Goal: Book appointment/travel/reservation

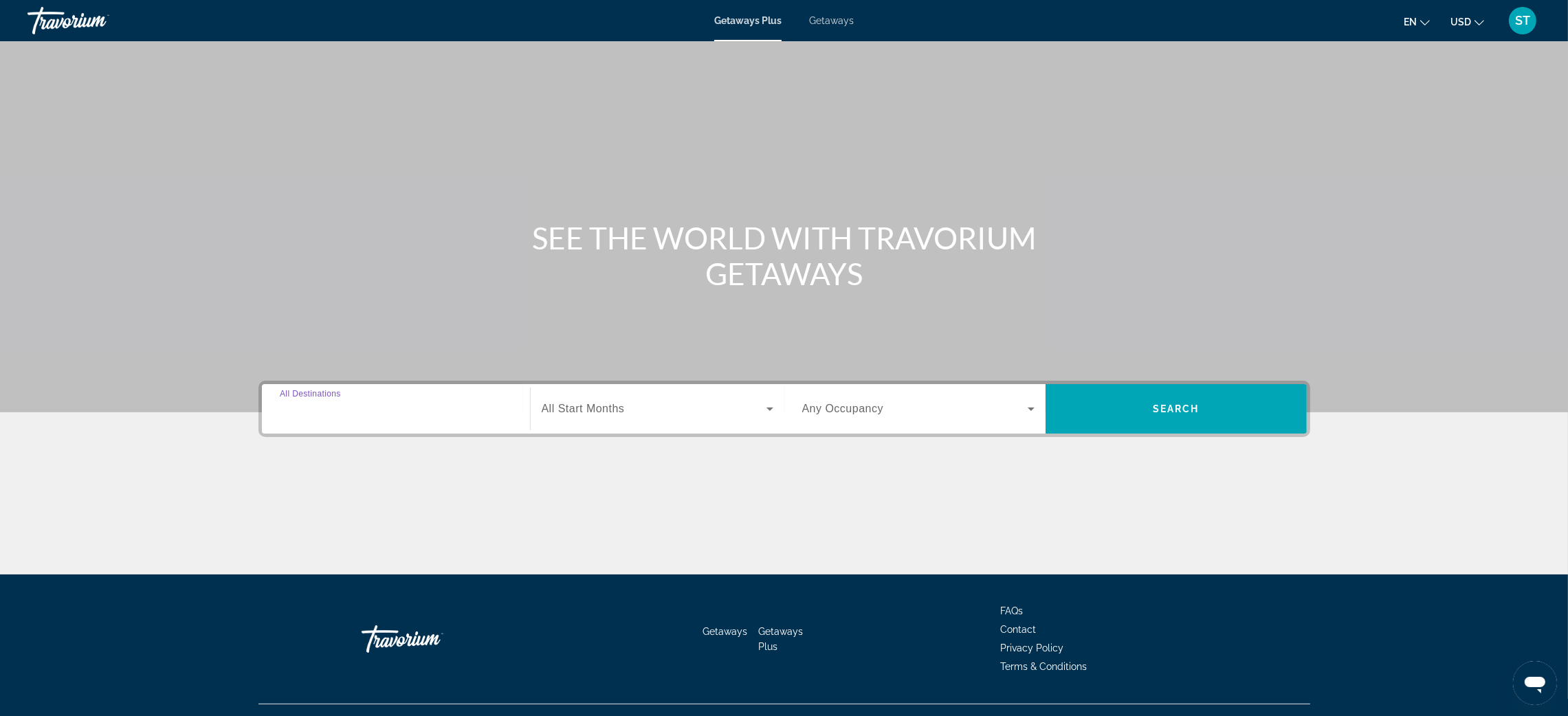
click at [387, 415] on input "Destination All Destinations" at bounding box center [396, 410] width 232 height 17
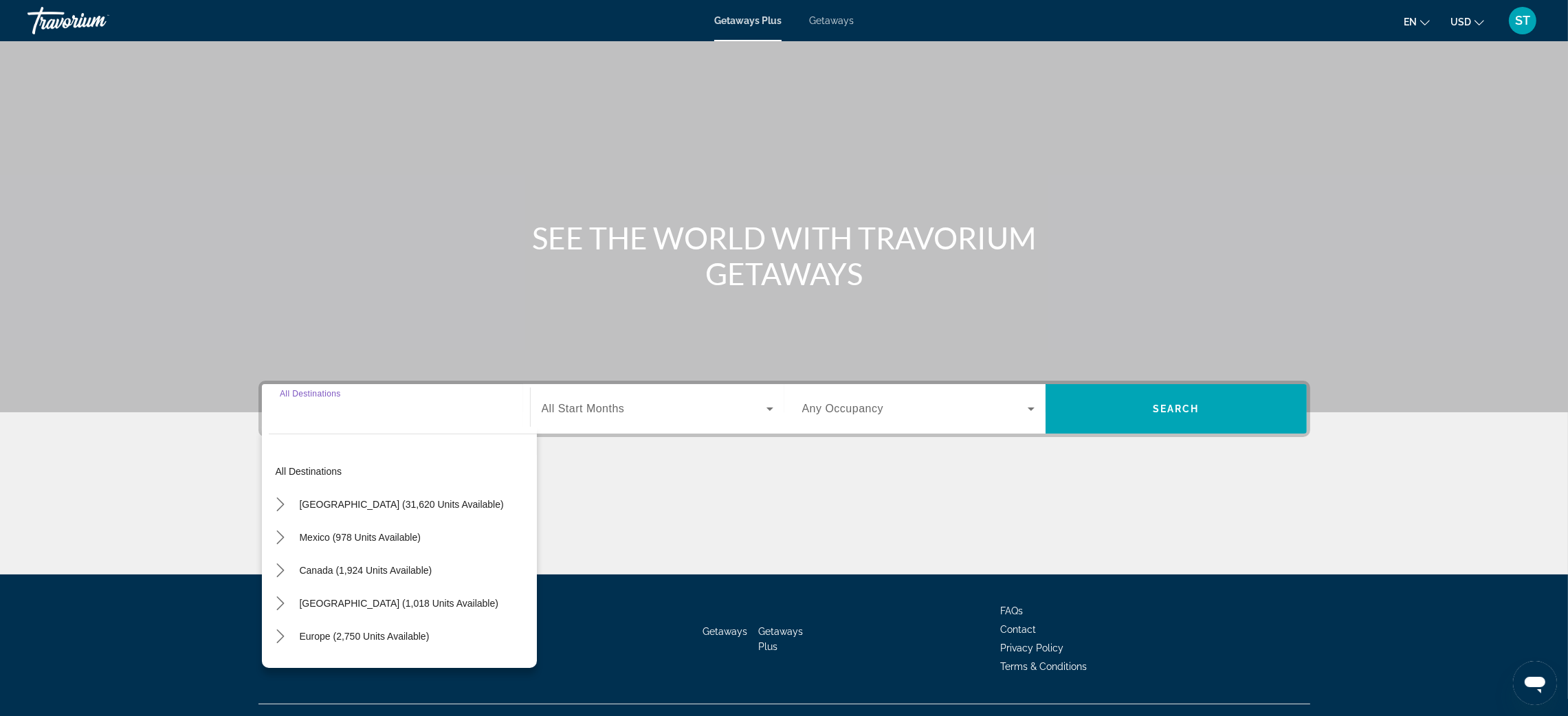
scroll to position [26, 0]
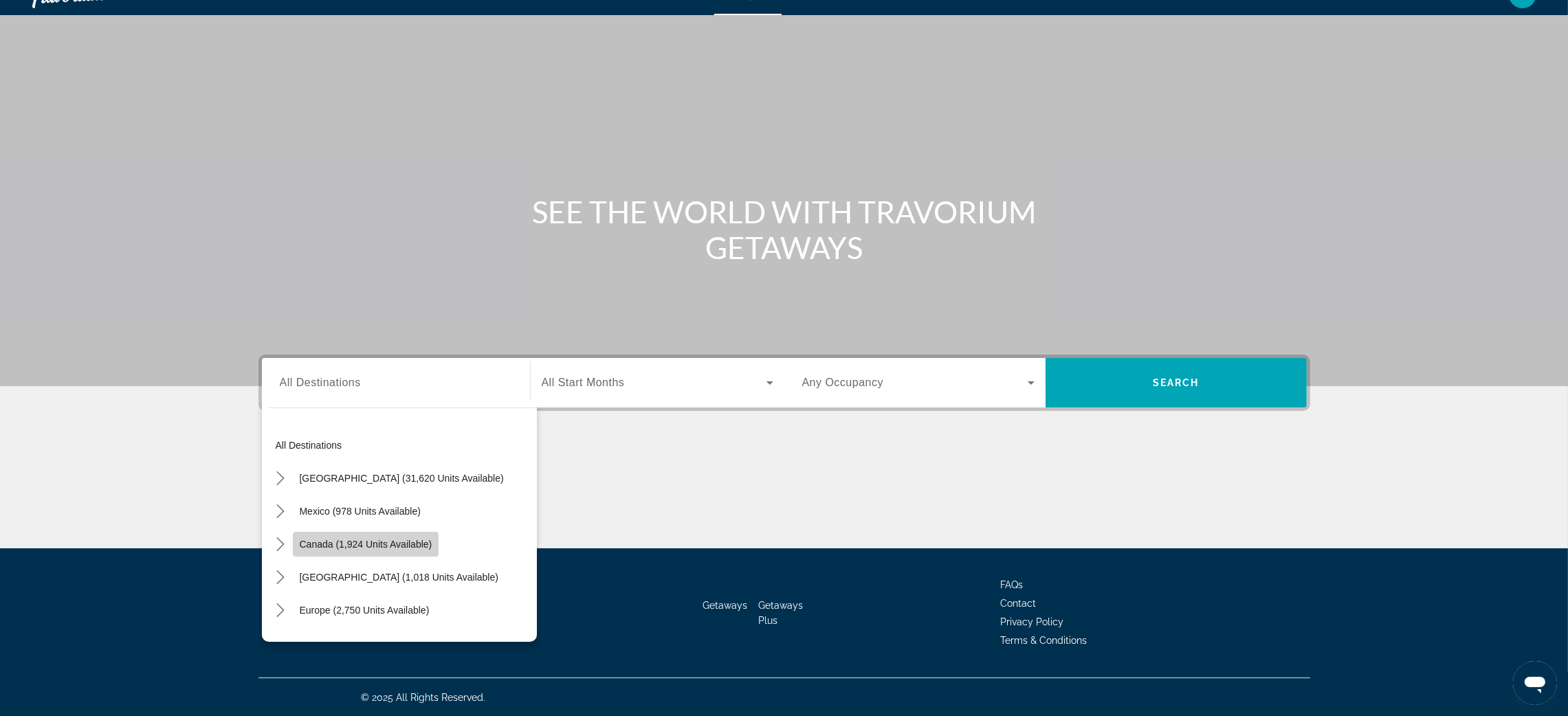
click at [379, 551] on span "Select destination: Canada (1,924 units available)" at bounding box center [366, 544] width 147 height 33
type input "**********"
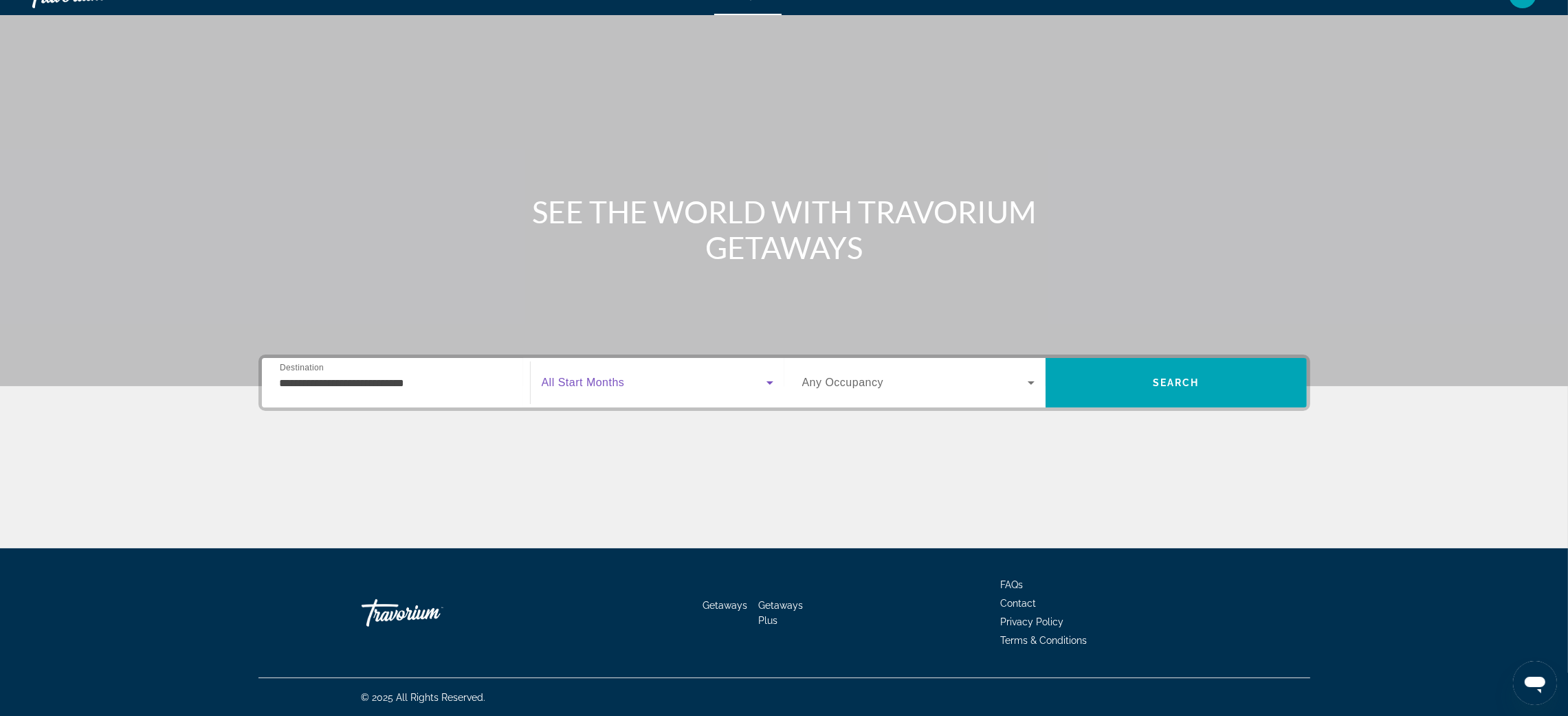
click at [646, 379] on span "Search widget" at bounding box center [654, 383] width 224 height 17
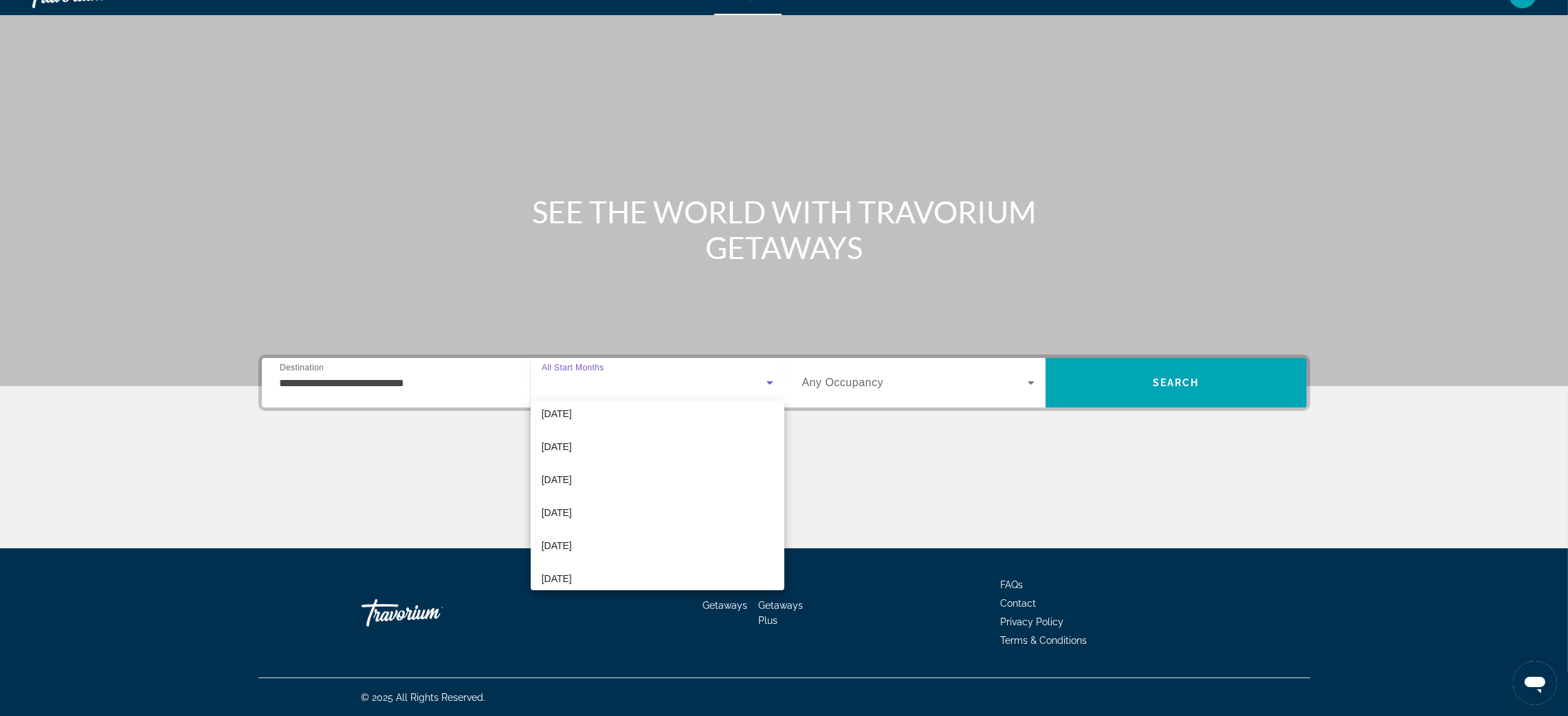
scroll to position [123, 0]
click at [625, 487] on mat-option "March 2026" at bounding box center [657, 498] width 254 height 33
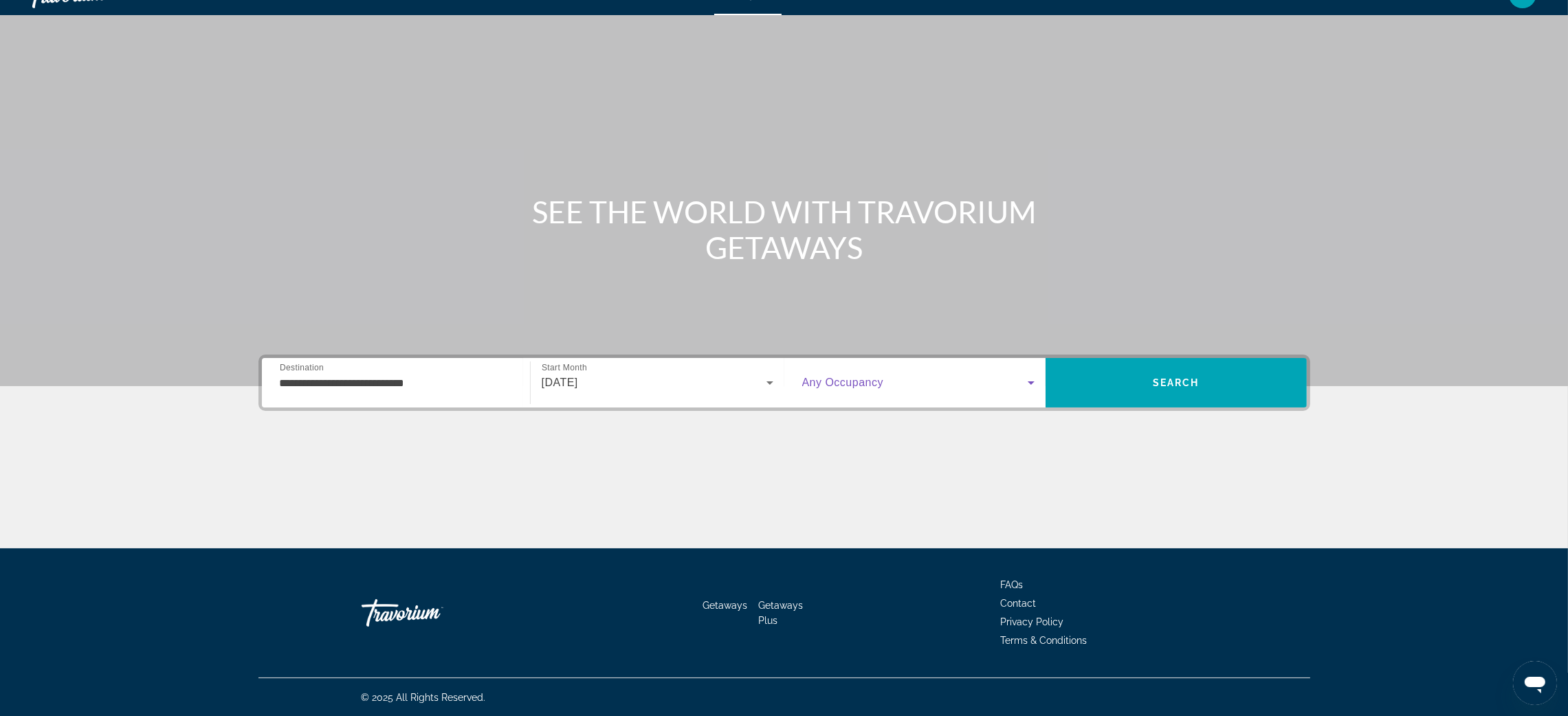
click at [1025, 382] on icon "Search widget" at bounding box center [1031, 383] width 17 height 17
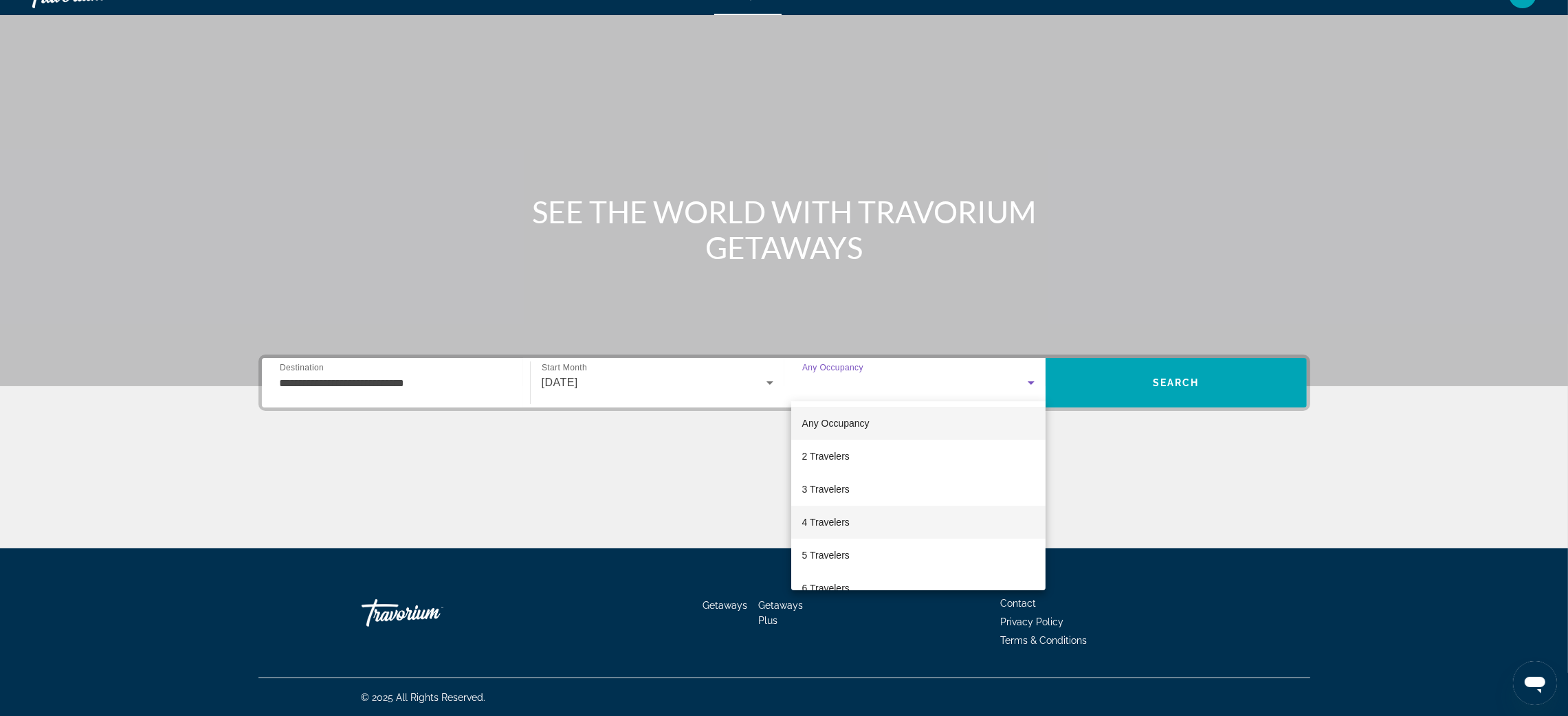
click at [882, 527] on mat-option "4 Travelers" at bounding box center [918, 522] width 254 height 33
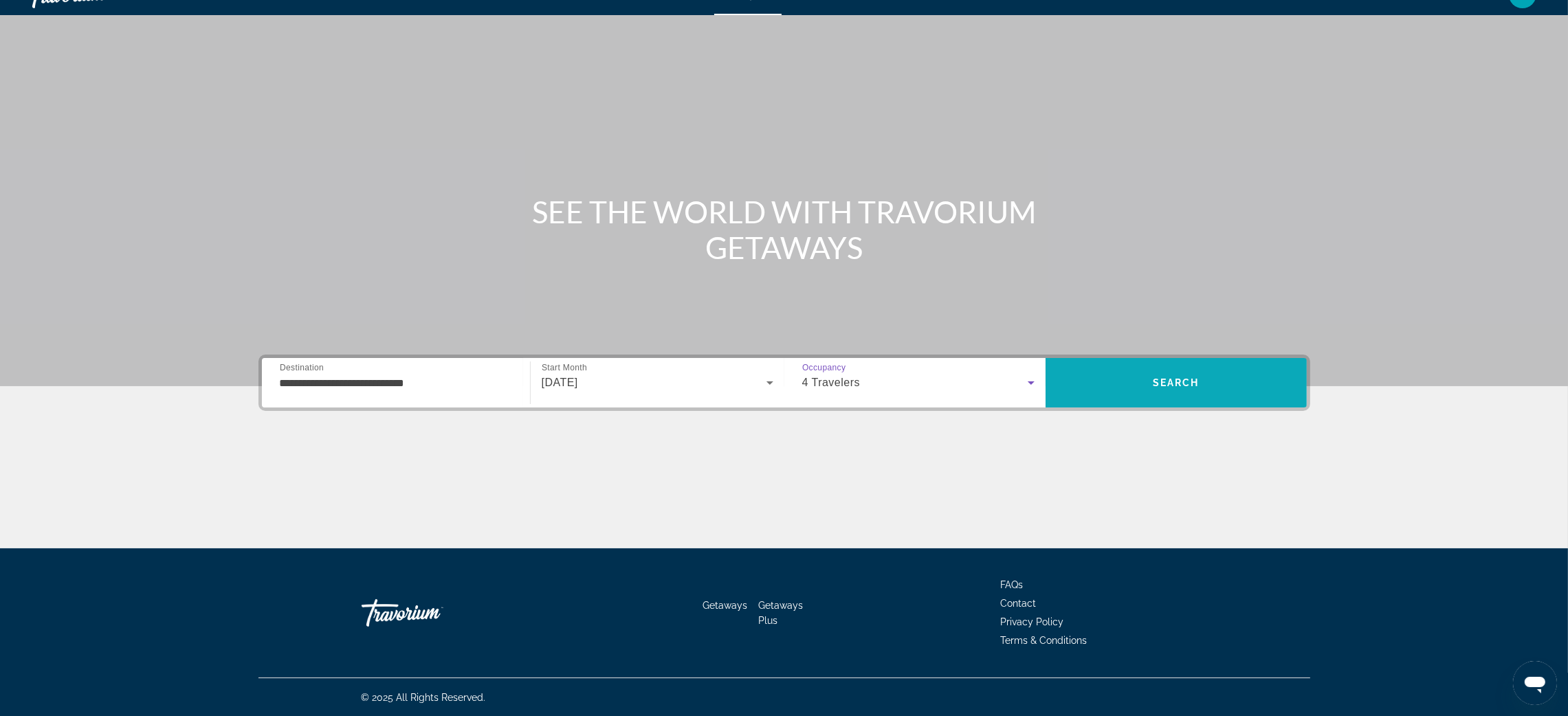
click at [1157, 377] on span "Search" at bounding box center [1176, 382] width 46 height 11
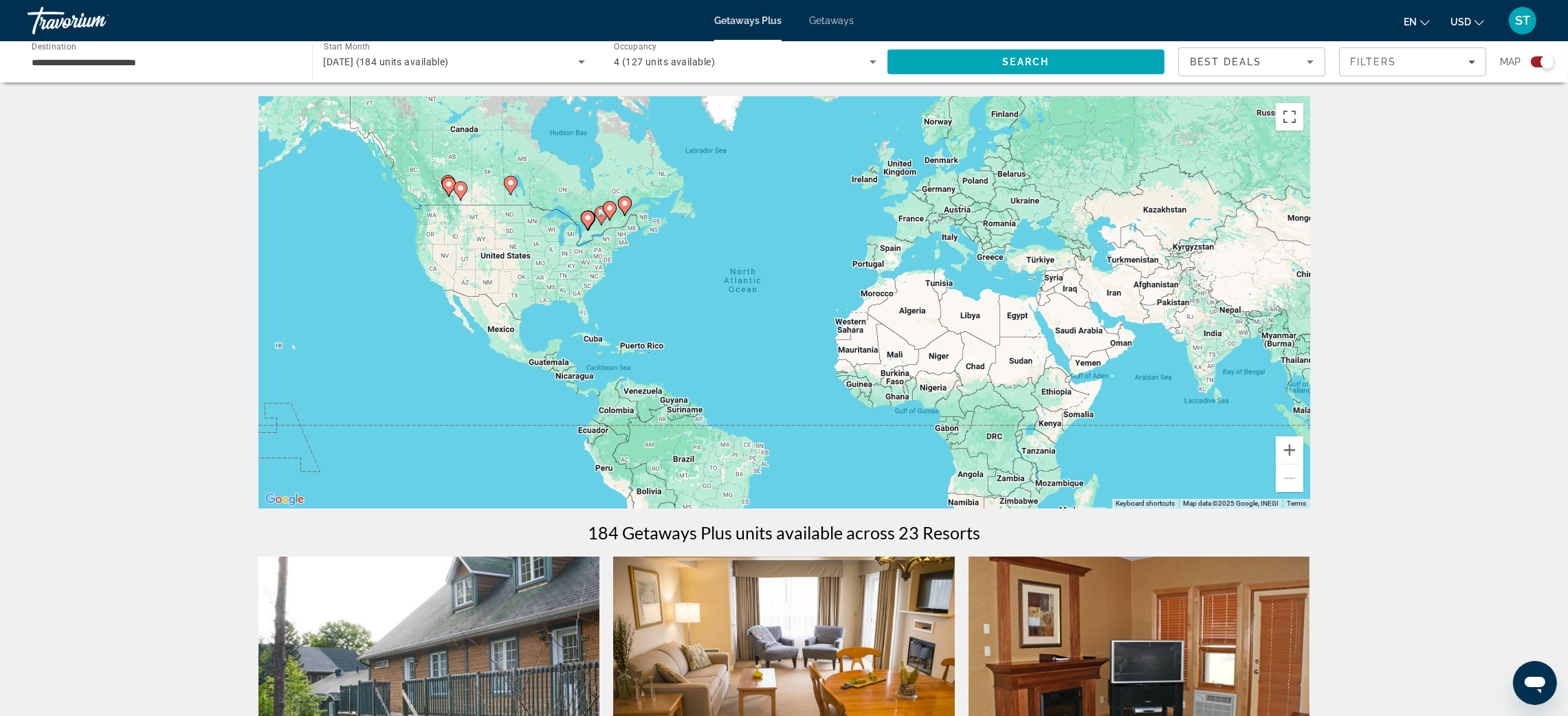
click at [591, 195] on div "To activate drag with keyboard, press Alt + Enter. Once in keyboard drag state,…" at bounding box center [784, 302] width 1052 height 412
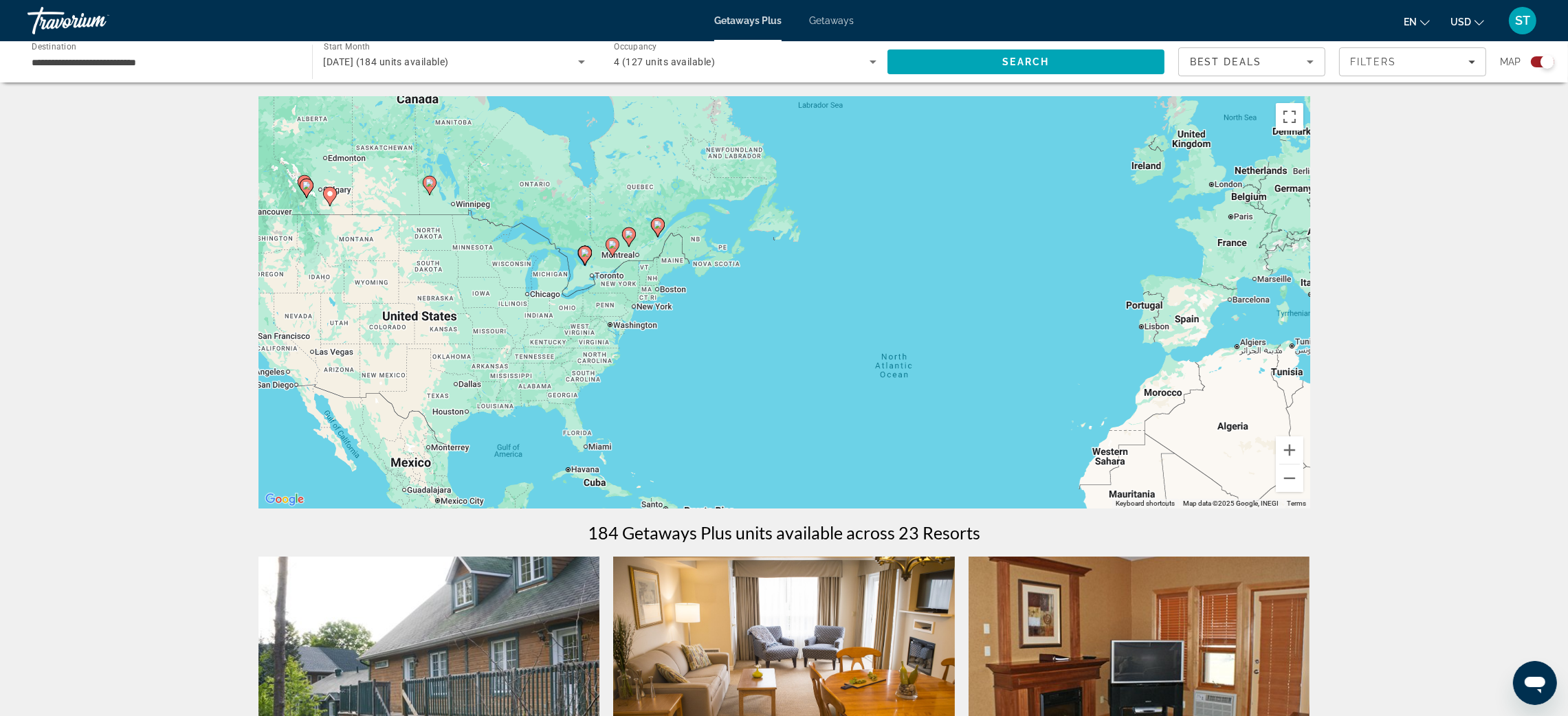
click at [591, 195] on div "To activate drag with keyboard, press Alt + Enter. Once in keyboard drag state,…" at bounding box center [784, 302] width 1052 height 412
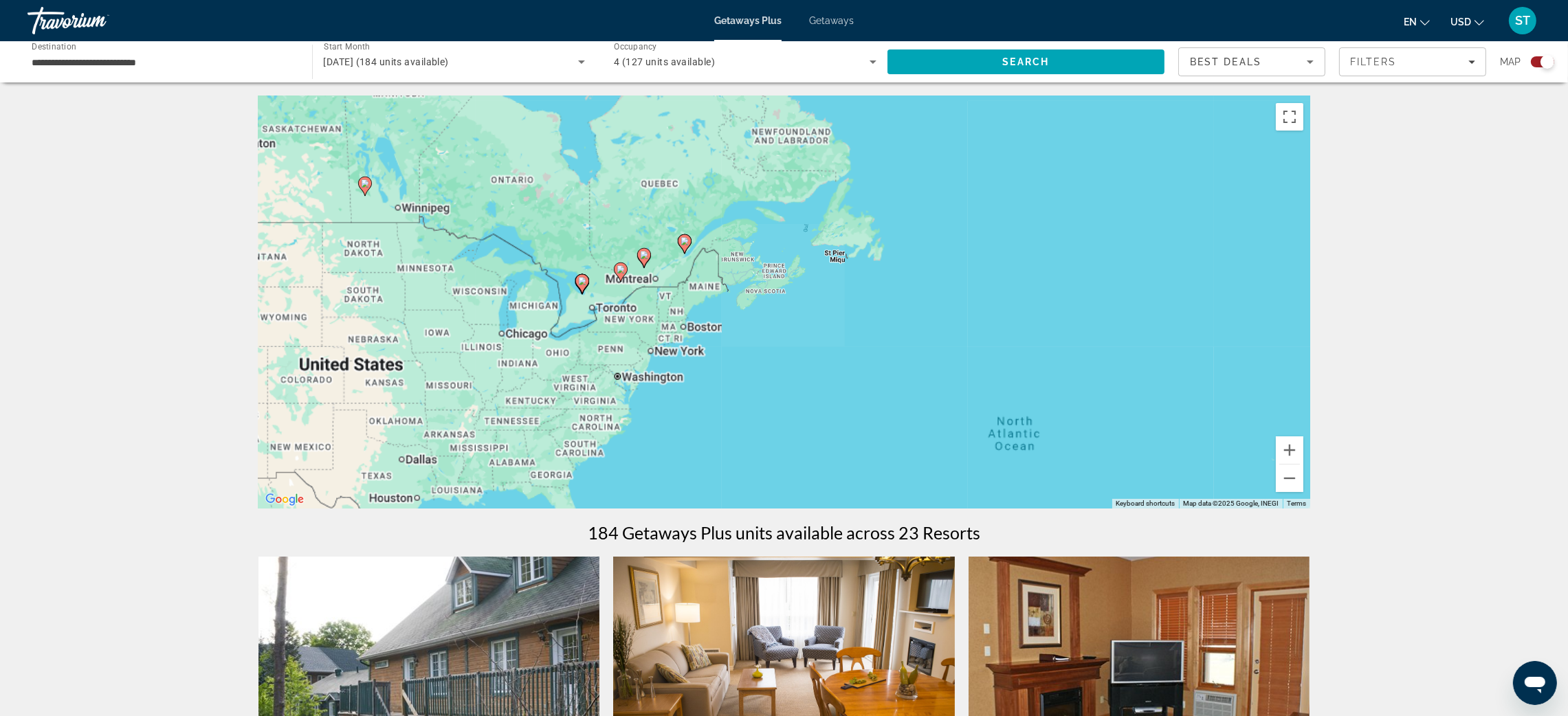
click at [591, 195] on div "To activate drag with keyboard, press Alt + Enter. Once in keyboard drag state,…" at bounding box center [784, 302] width 1052 height 412
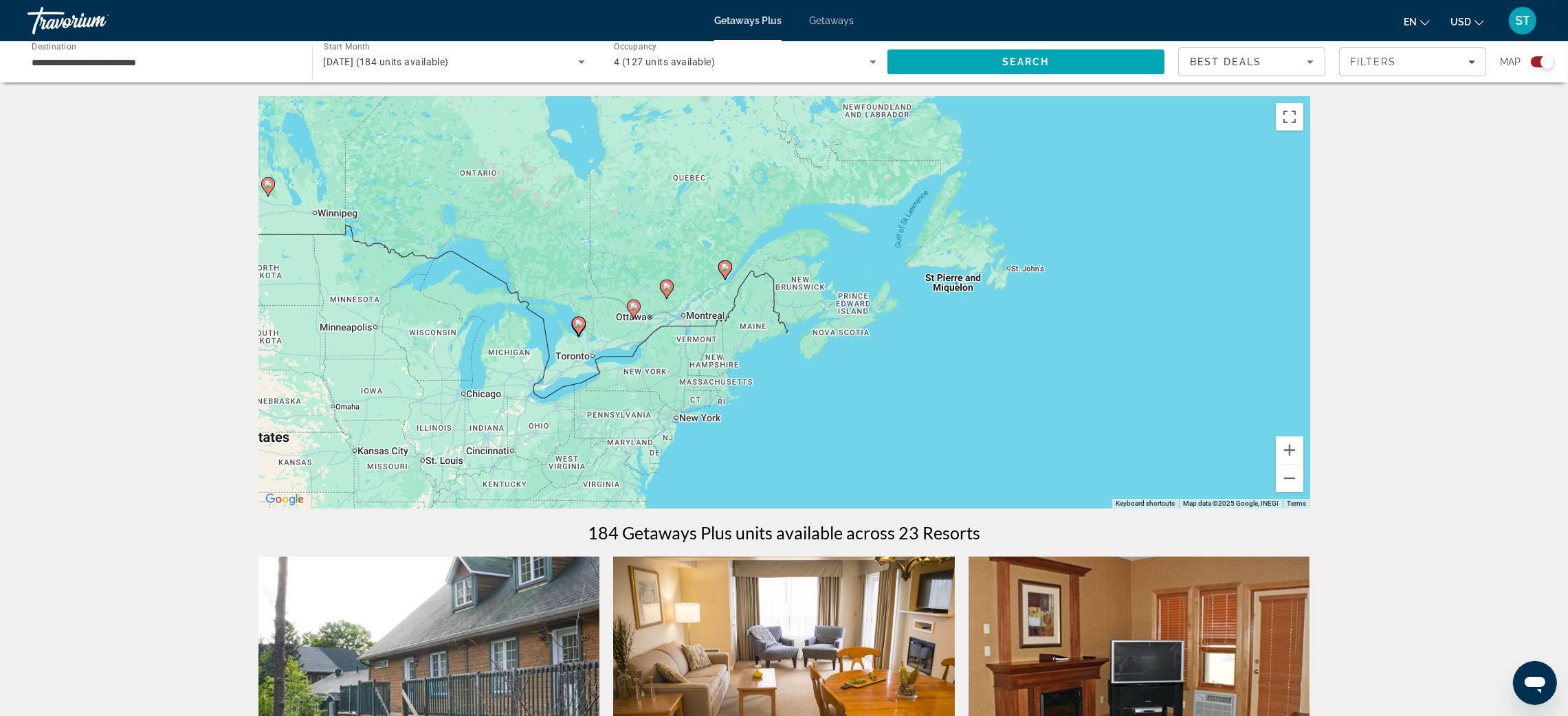
click at [678, 243] on div "To activate drag with keyboard, press Alt + Enter. Once in keyboard drag state,…" at bounding box center [784, 302] width 1052 height 412
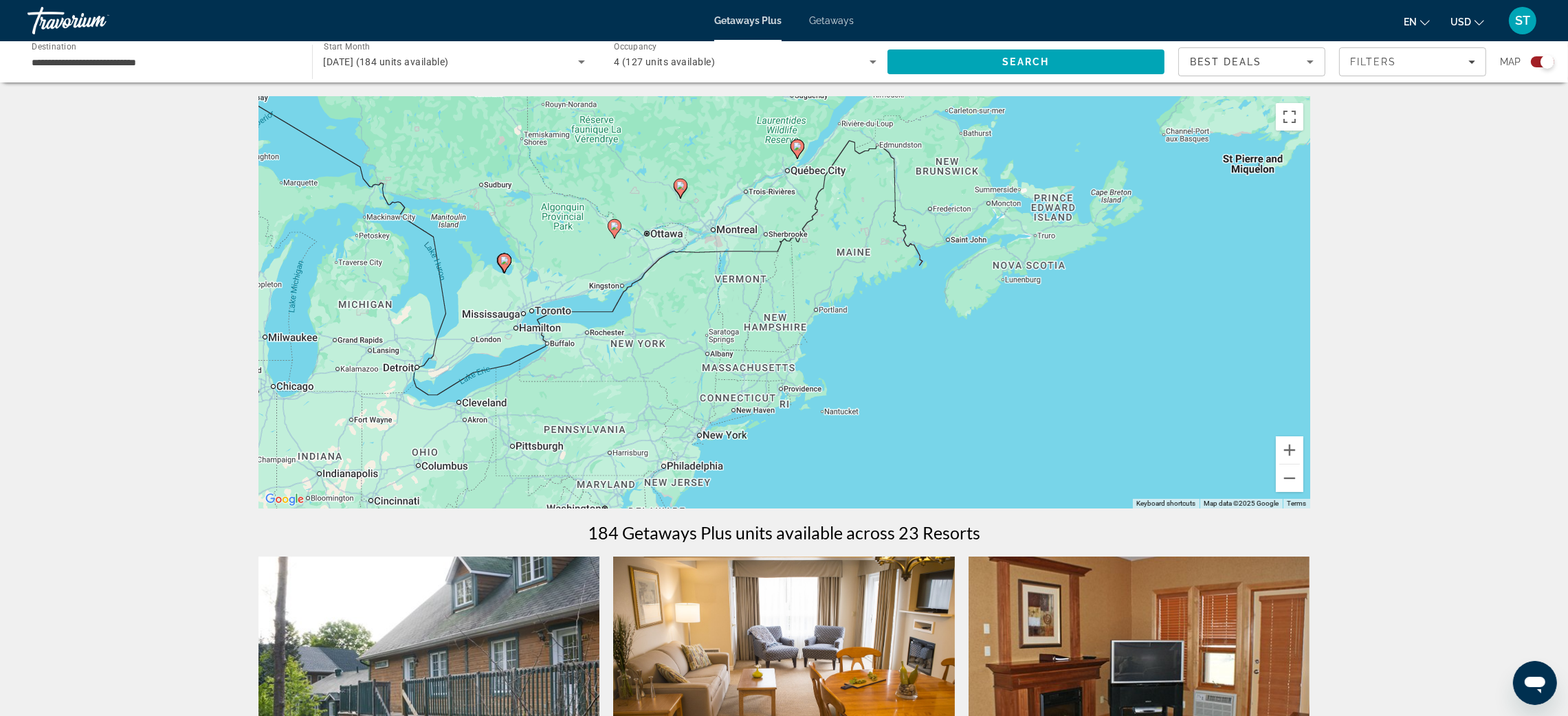
drag, startPoint x: 694, startPoint y: 306, endPoint x: 716, endPoint y: 148, distance: 159.5
click at [716, 148] on div "To activate drag with keyboard, press Alt + Enter. Once in keyboard drag state,…" at bounding box center [784, 302] width 1052 height 412
click at [708, 180] on div "To activate drag with keyboard, press Alt + Enter. Once in keyboard drag state,…" at bounding box center [784, 302] width 1052 height 412
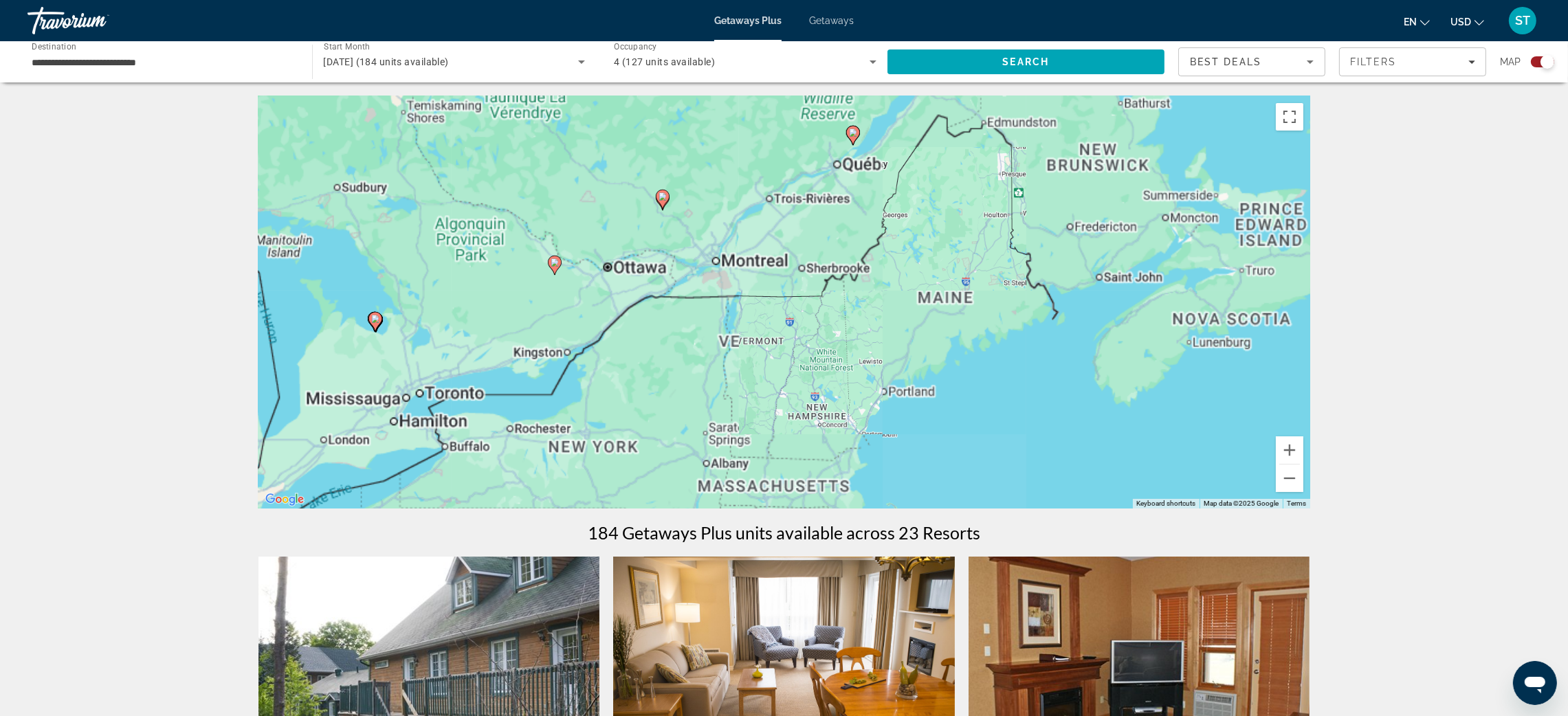
click at [708, 180] on div "To activate drag with keyboard, press Alt + Enter. Once in keyboard drag state,…" at bounding box center [784, 302] width 1052 height 412
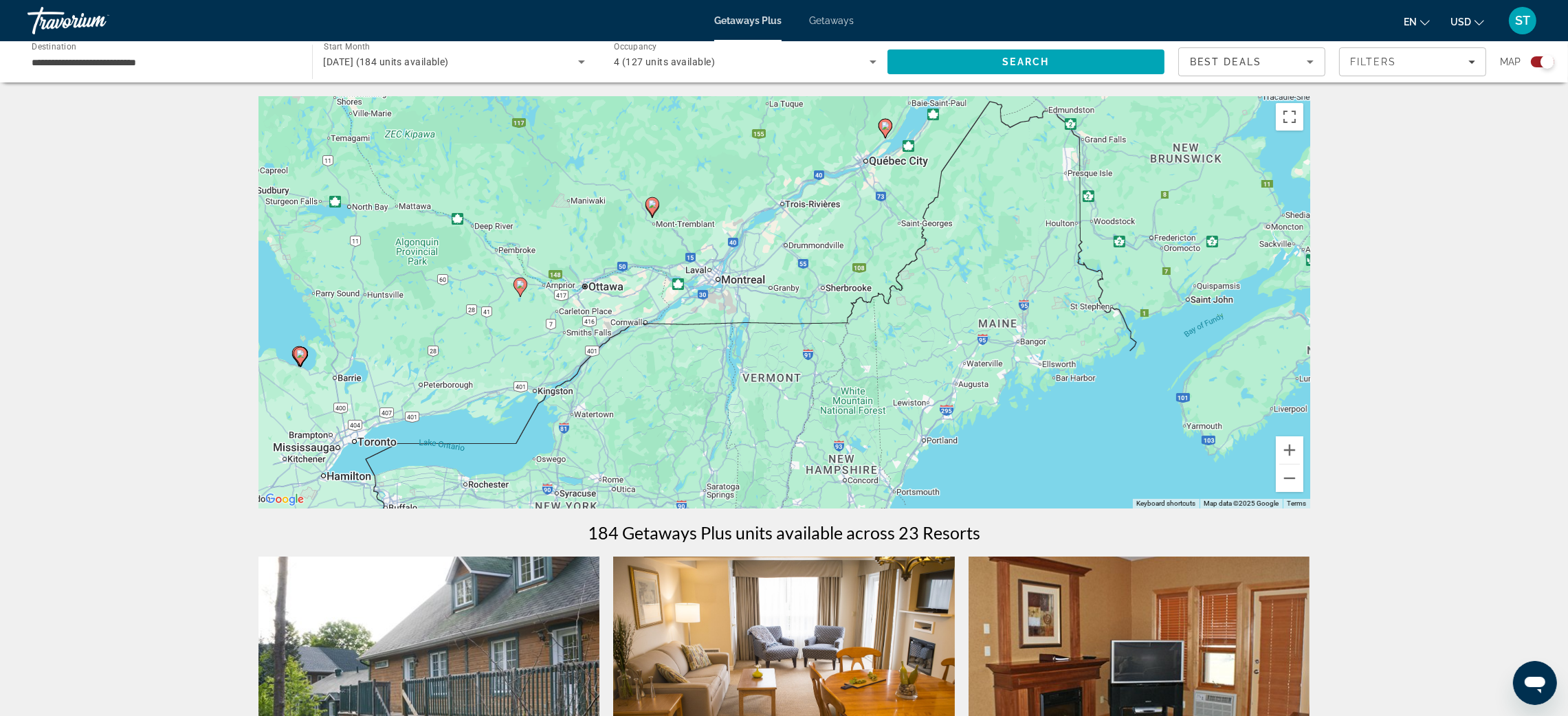
click at [696, 194] on div "To activate drag with keyboard, press Alt + Enter. Once in keyboard drag state,…" at bounding box center [784, 302] width 1052 height 412
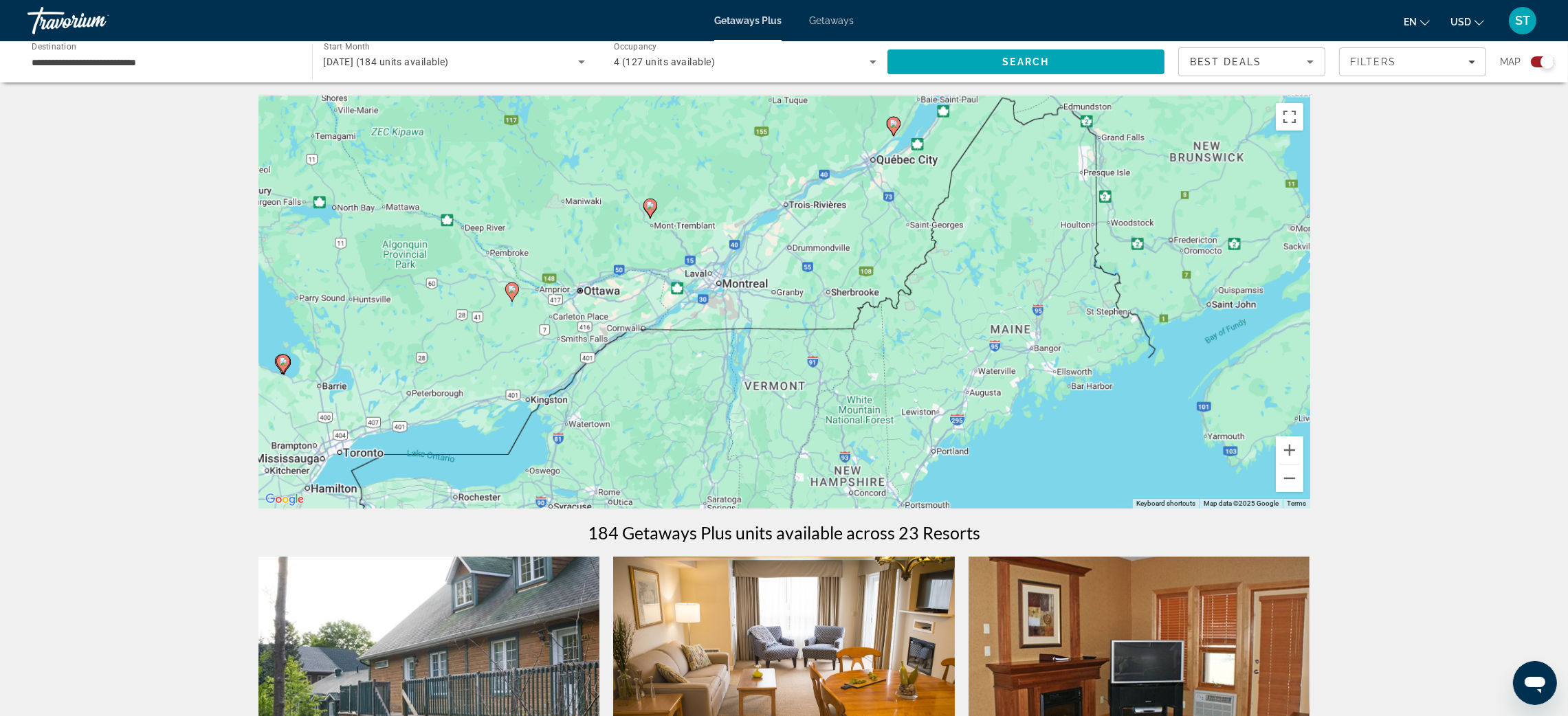
click at [696, 194] on div "To activate drag with keyboard, press Alt + Enter. Once in keyboard drag state,…" at bounding box center [784, 302] width 1052 height 412
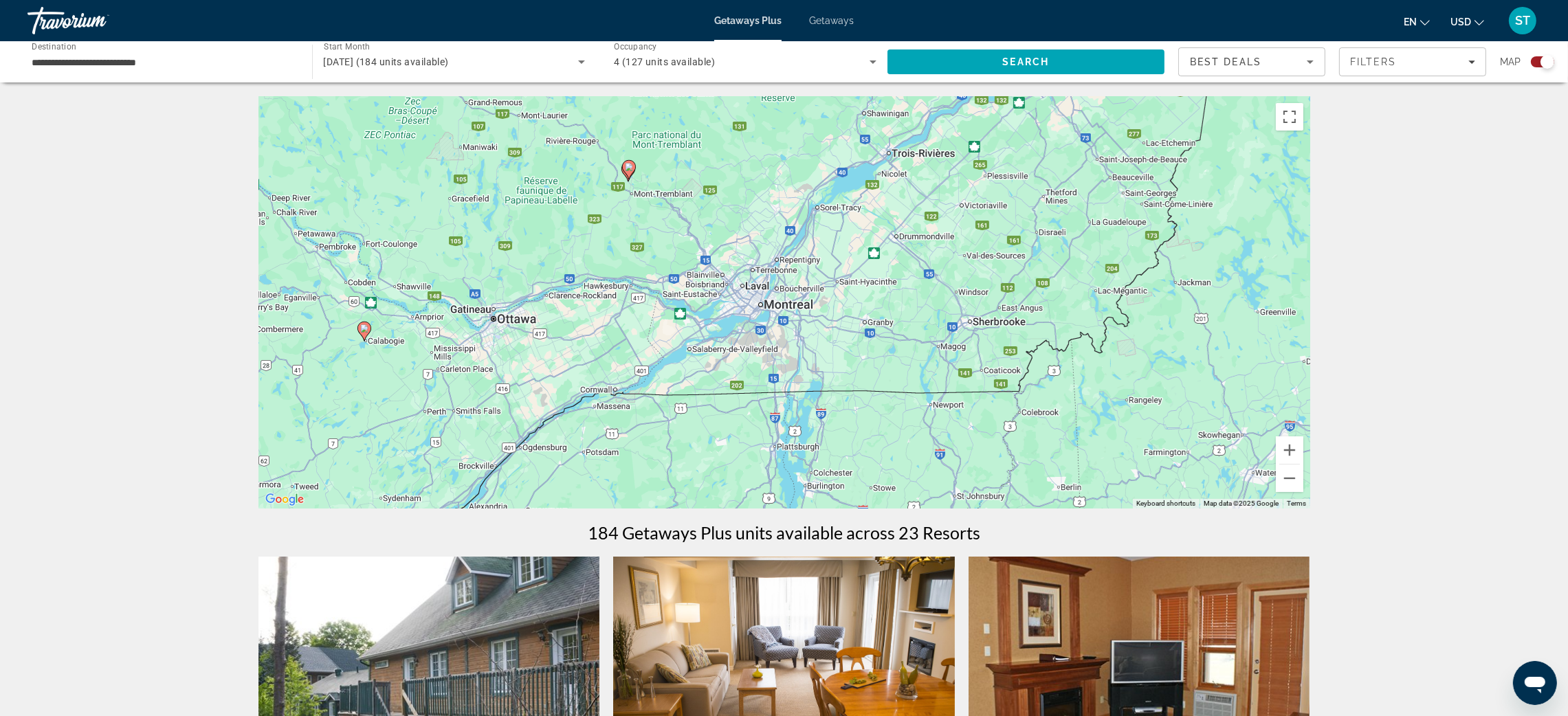
drag, startPoint x: 641, startPoint y: 239, endPoint x: 662, endPoint y: 173, distance: 69.3
click at [662, 173] on div "To activate drag with keyboard, press Alt + Enter. Once in keyboard drag state,…" at bounding box center [784, 302] width 1052 height 412
click at [633, 177] on gmp-advanced-marker "Main content" at bounding box center [628, 170] width 14 height 20
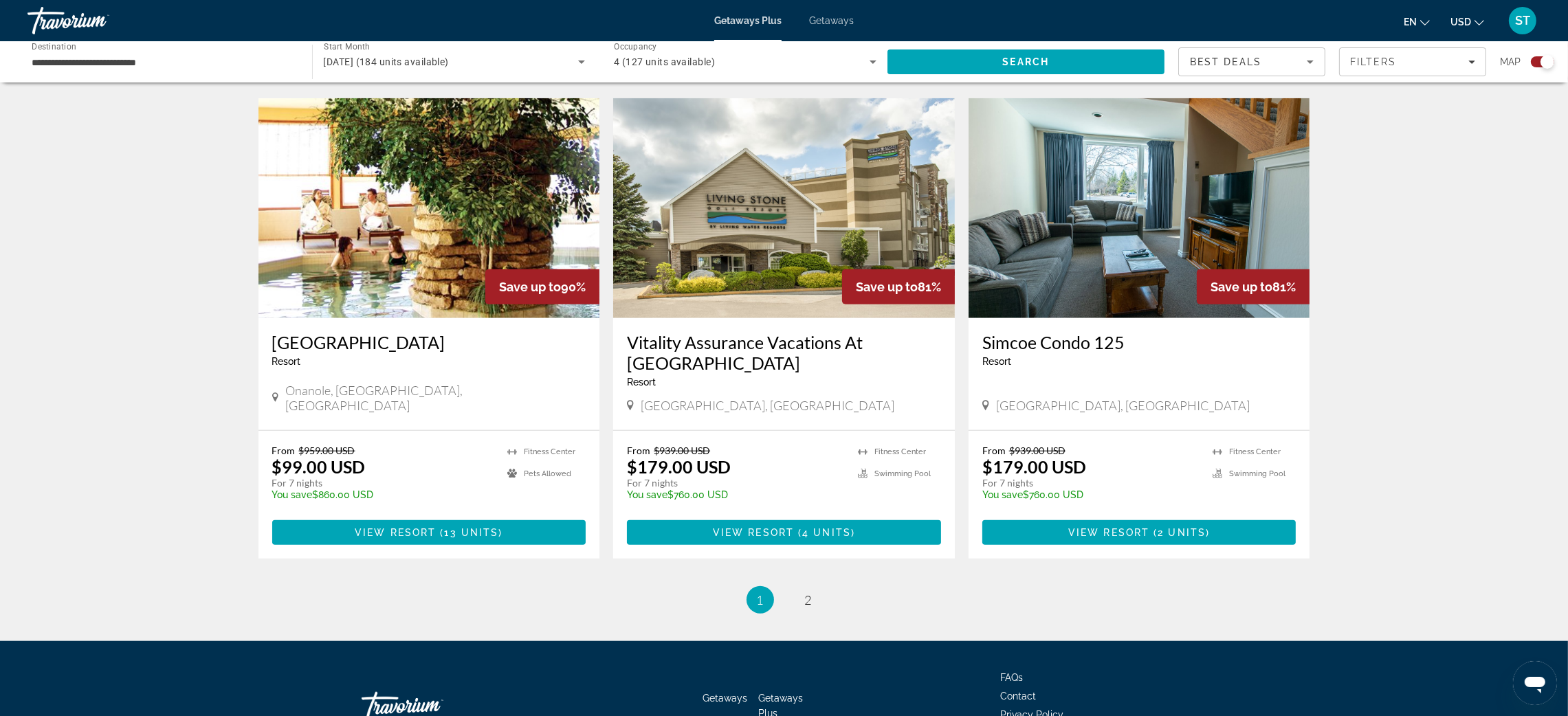
scroll to position [1952, 0]
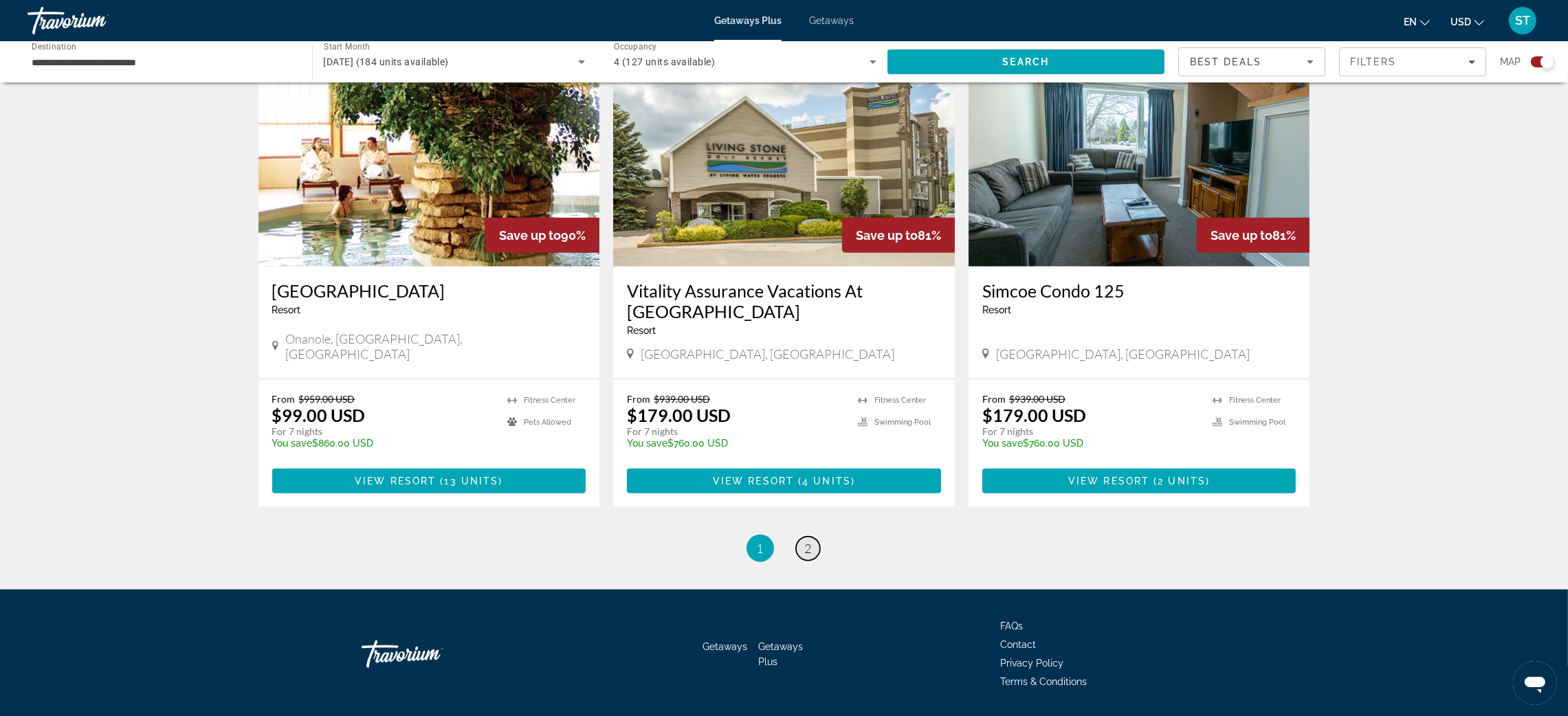
click at [812, 536] on link "page 2" at bounding box center [808, 548] width 24 height 24
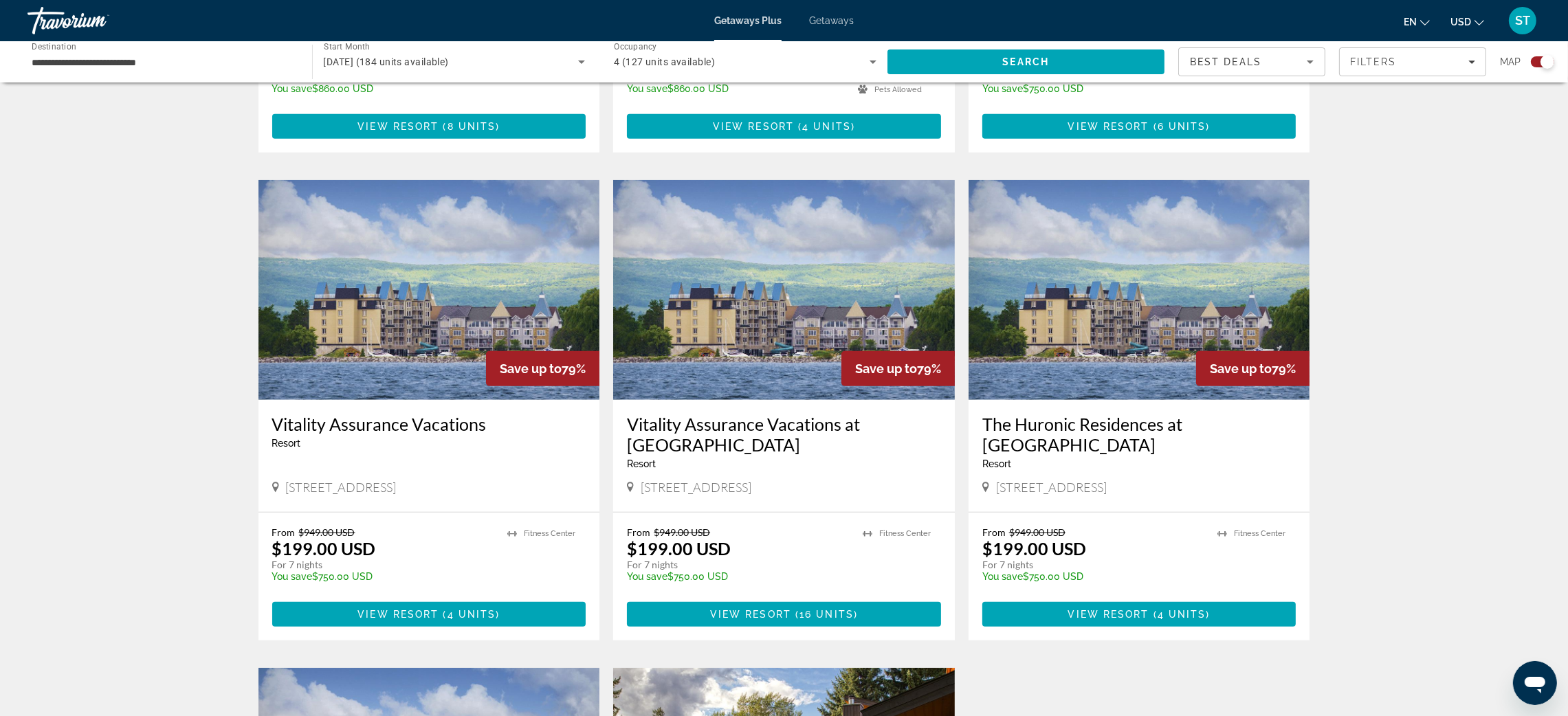
scroll to position [1973, 0]
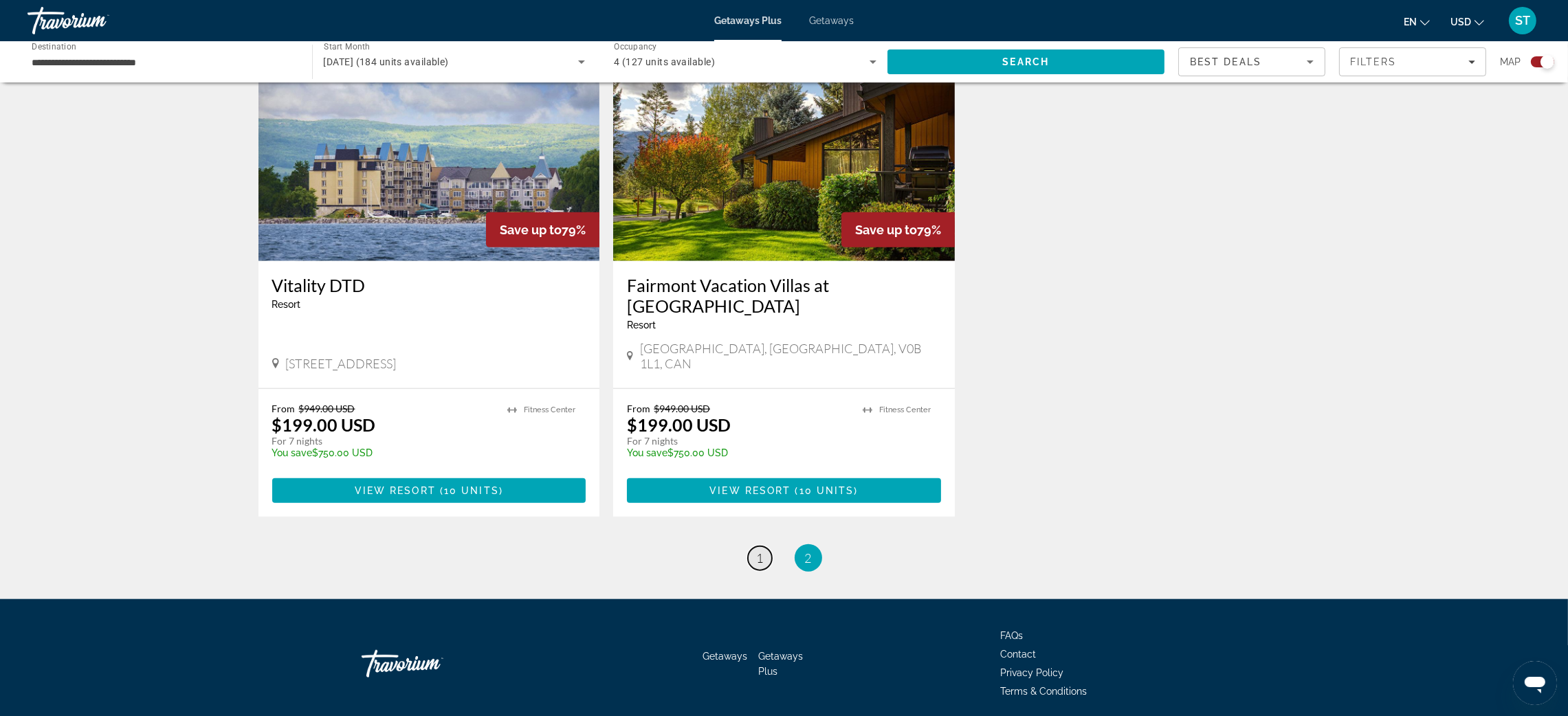
click at [758, 551] on span "1" at bounding box center [760, 558] width 7 height 15
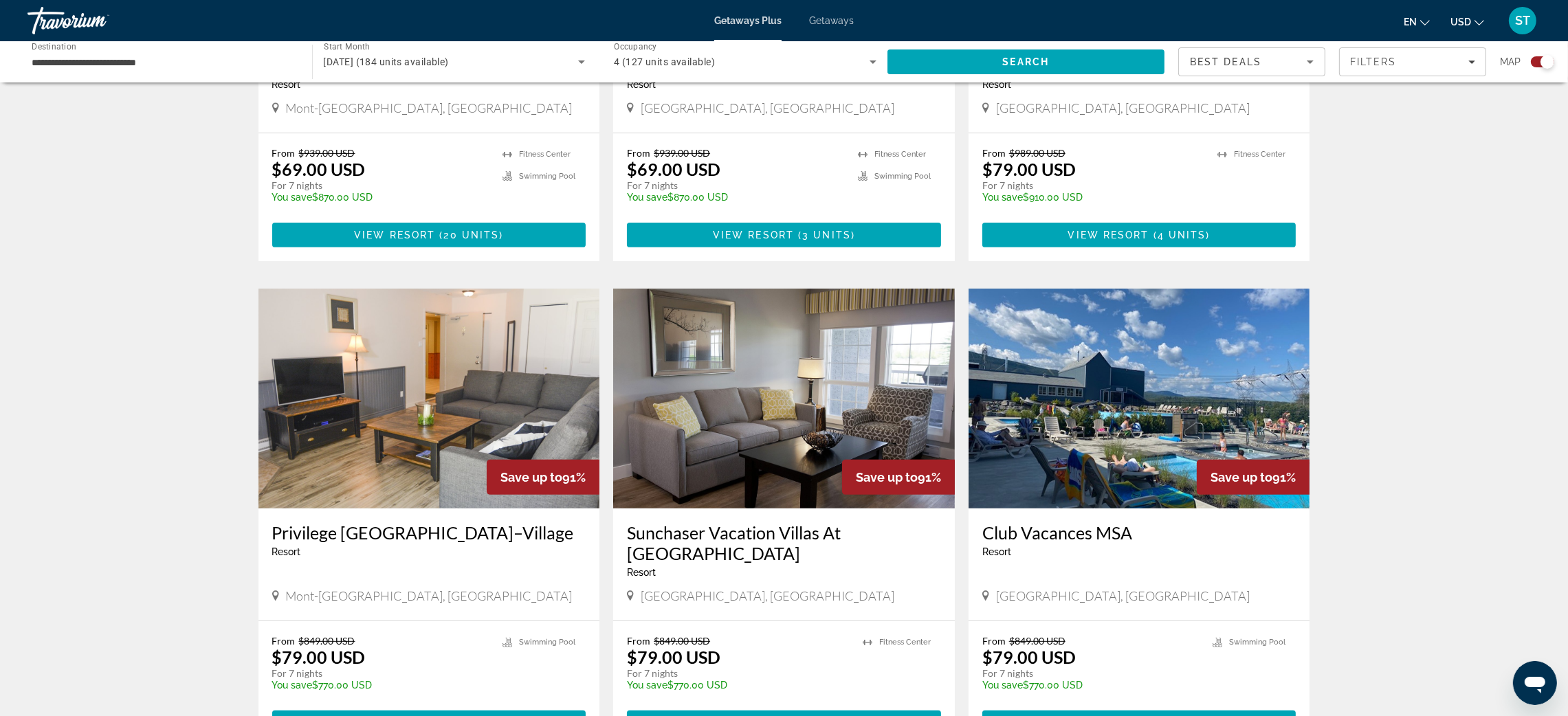
scroll to position [742, 0]
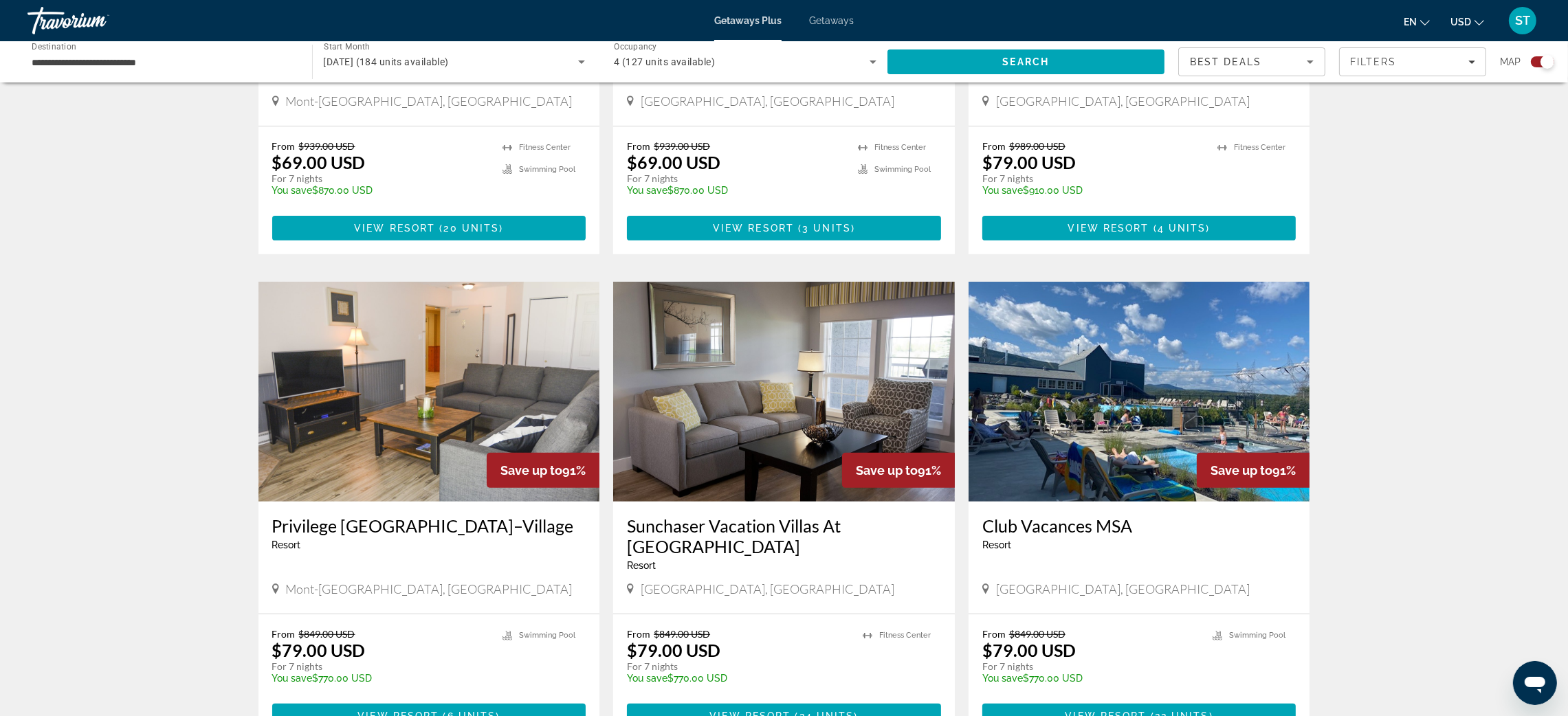
click at [440, 519] on h3 "Privilege Mont-Tremblant–Village" at bounding box center [430, 525] width 314 height 20
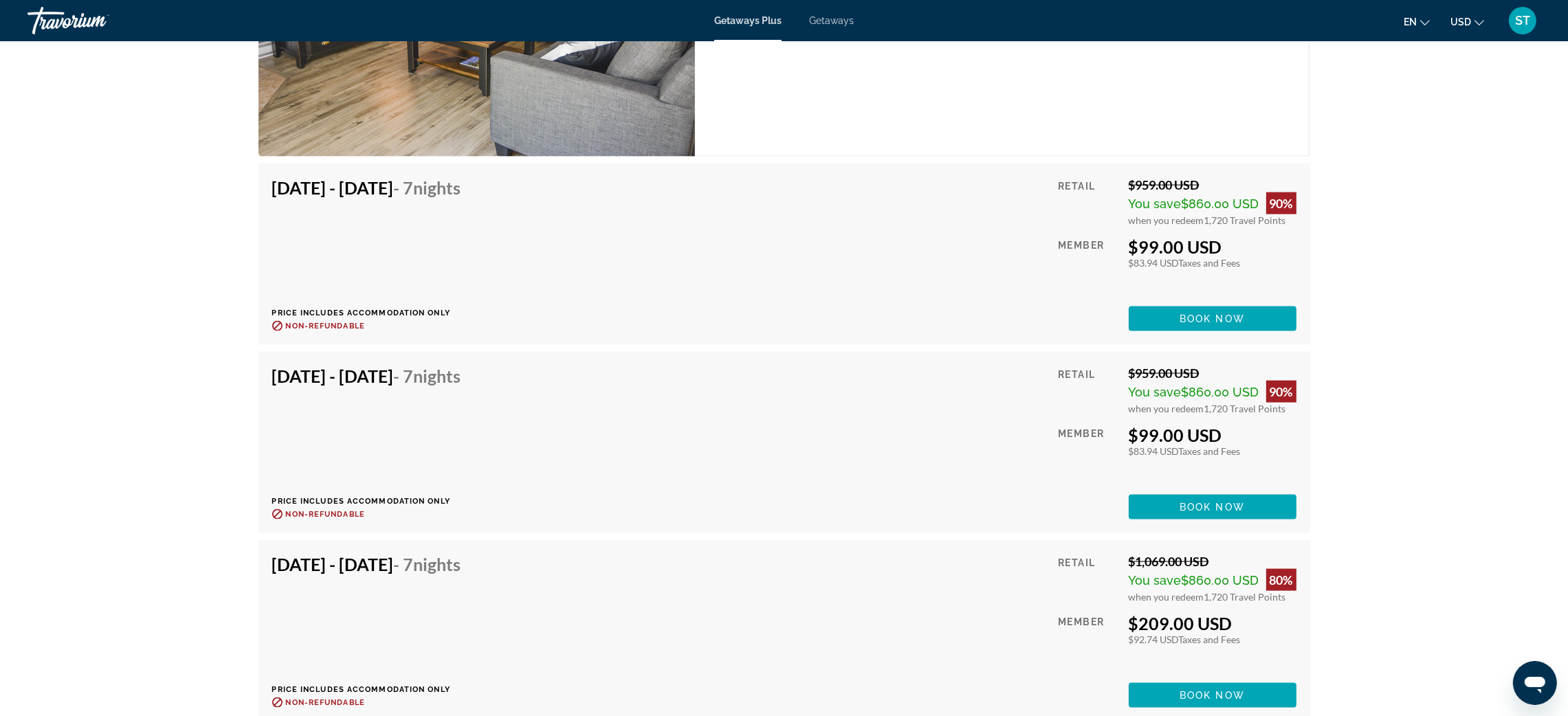
scroll to position [2802, 0]
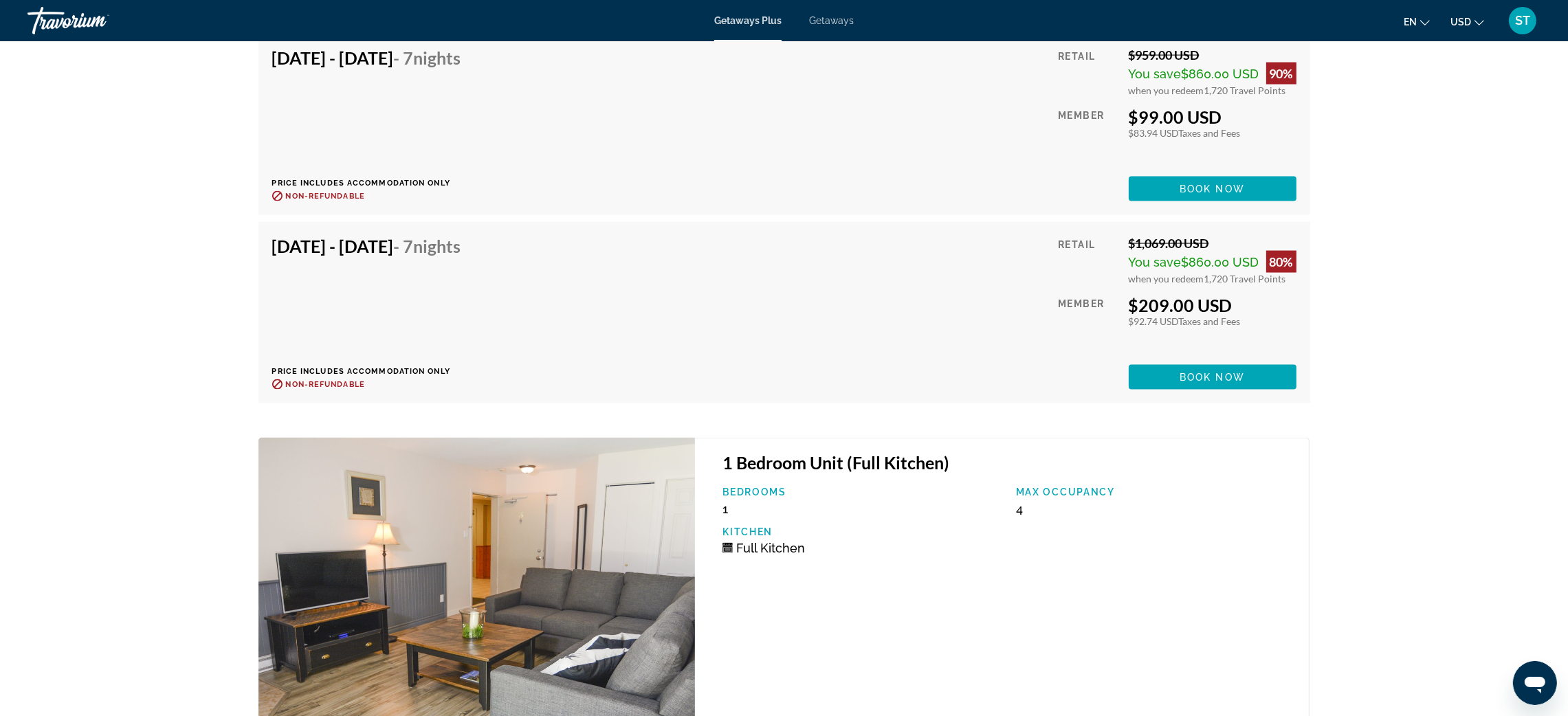
scroll to position [2480, 0]
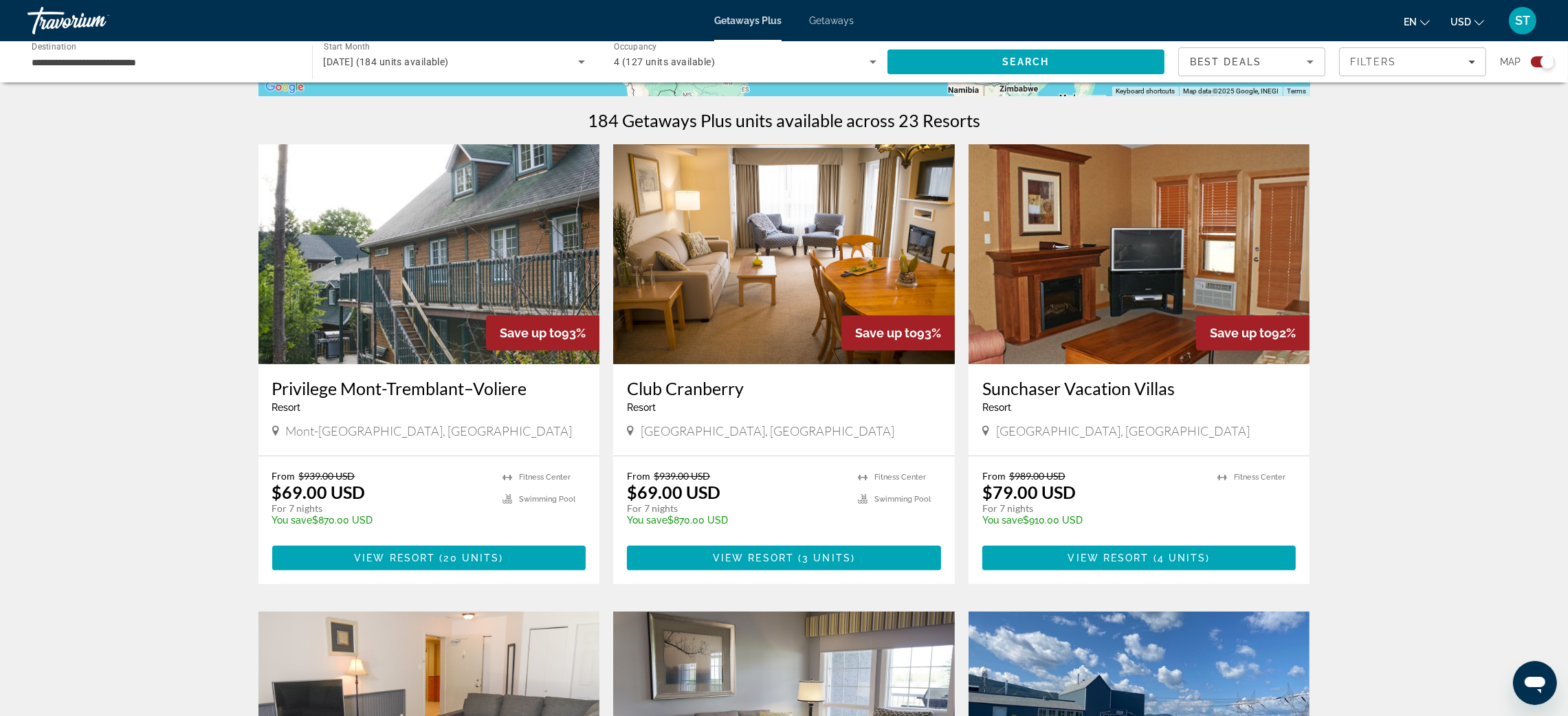
scroll to position [453, 0]
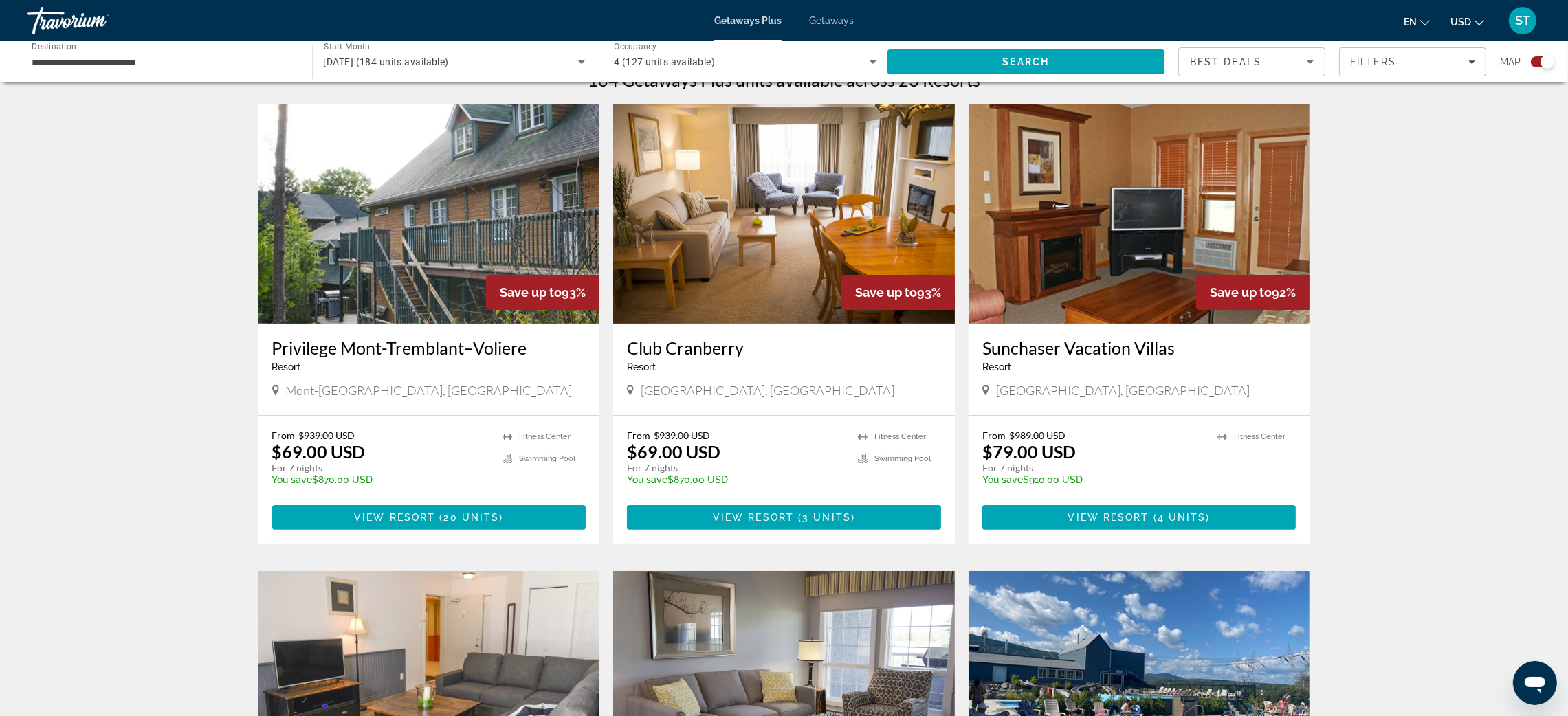
click at [443, 187] on img "Main content" at bounding box center [429, 213] width 342 height 220
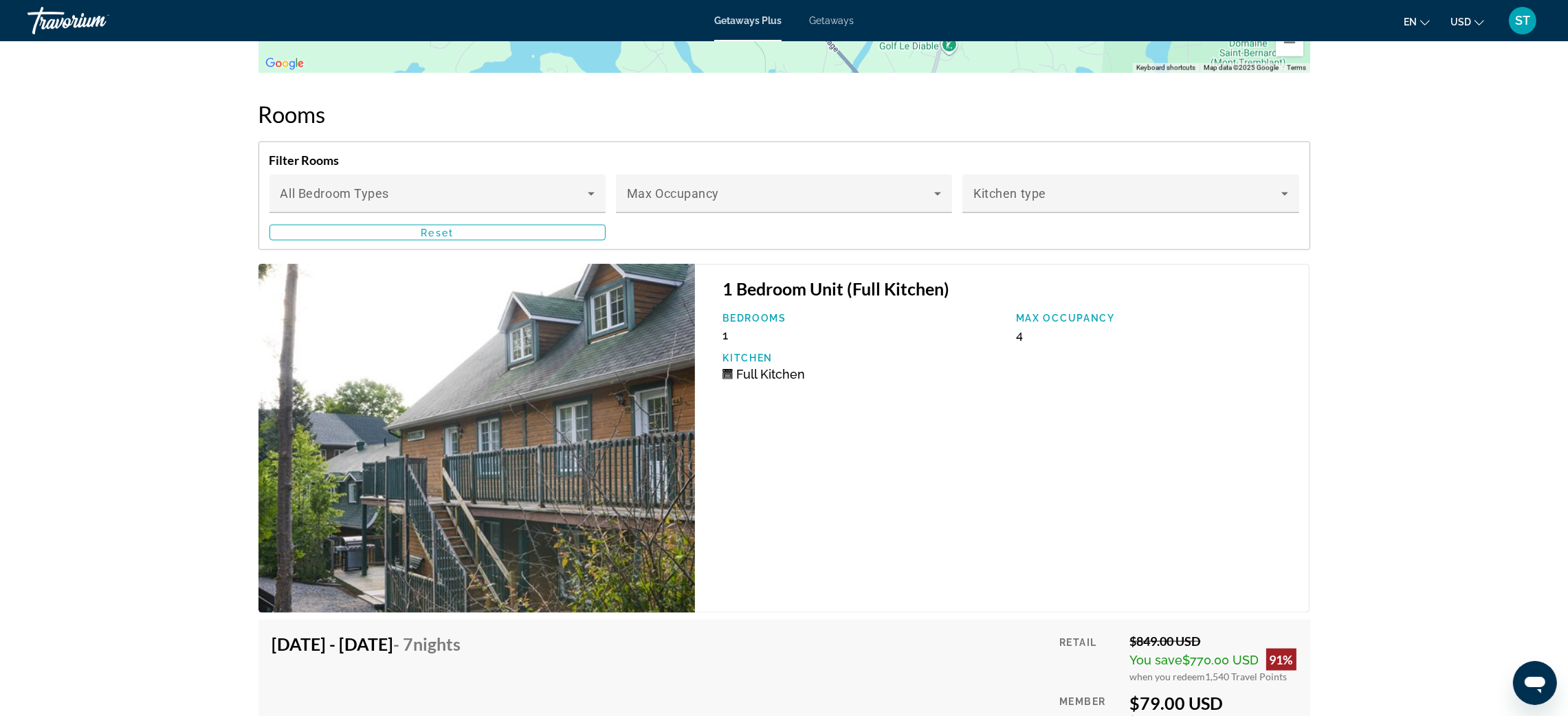
scroll to position [2455, 0]
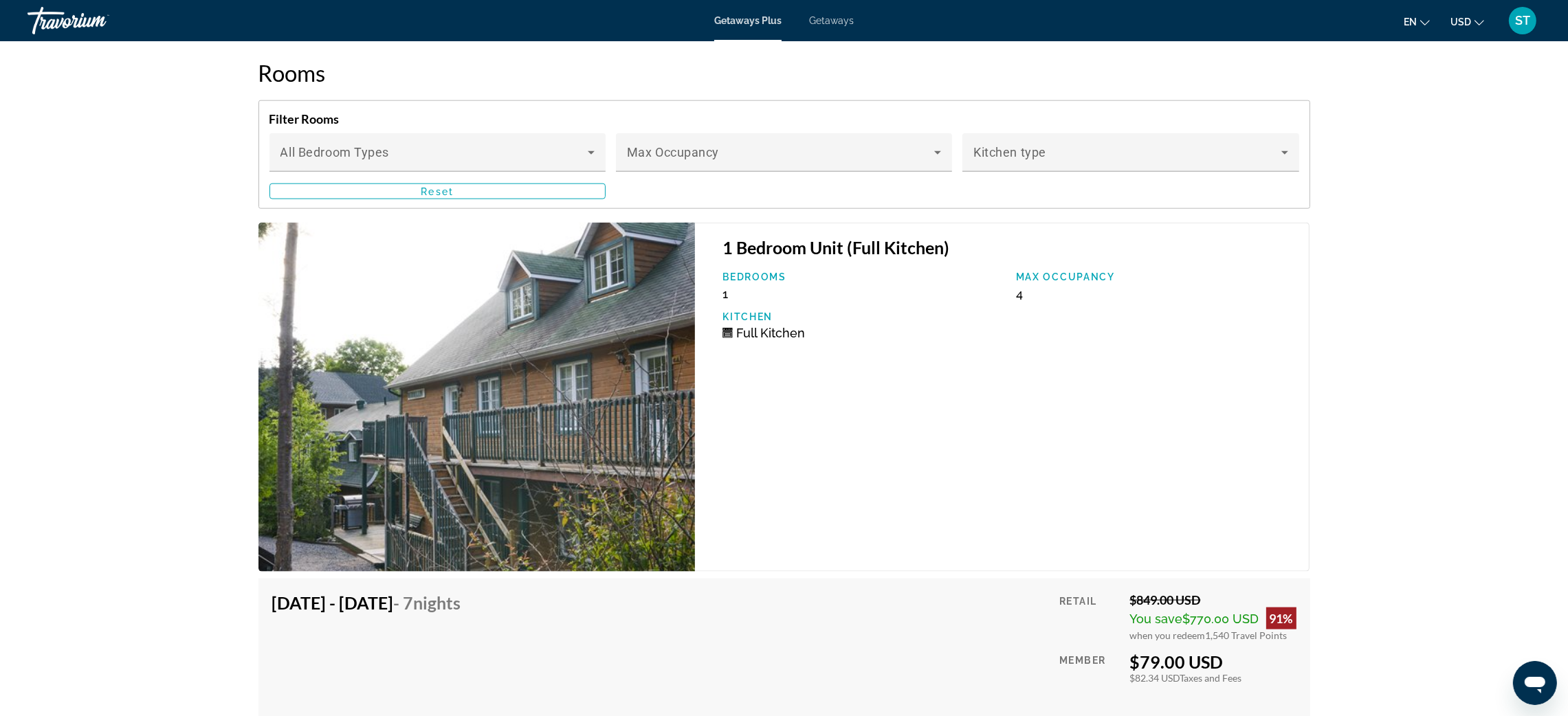
click at [484, 514] on img "Main content" at bounding box center [477, 397] width 437 height 350
click at [529, 307] on img "Main content" at bounding box center [477, 397] width 437 height 350
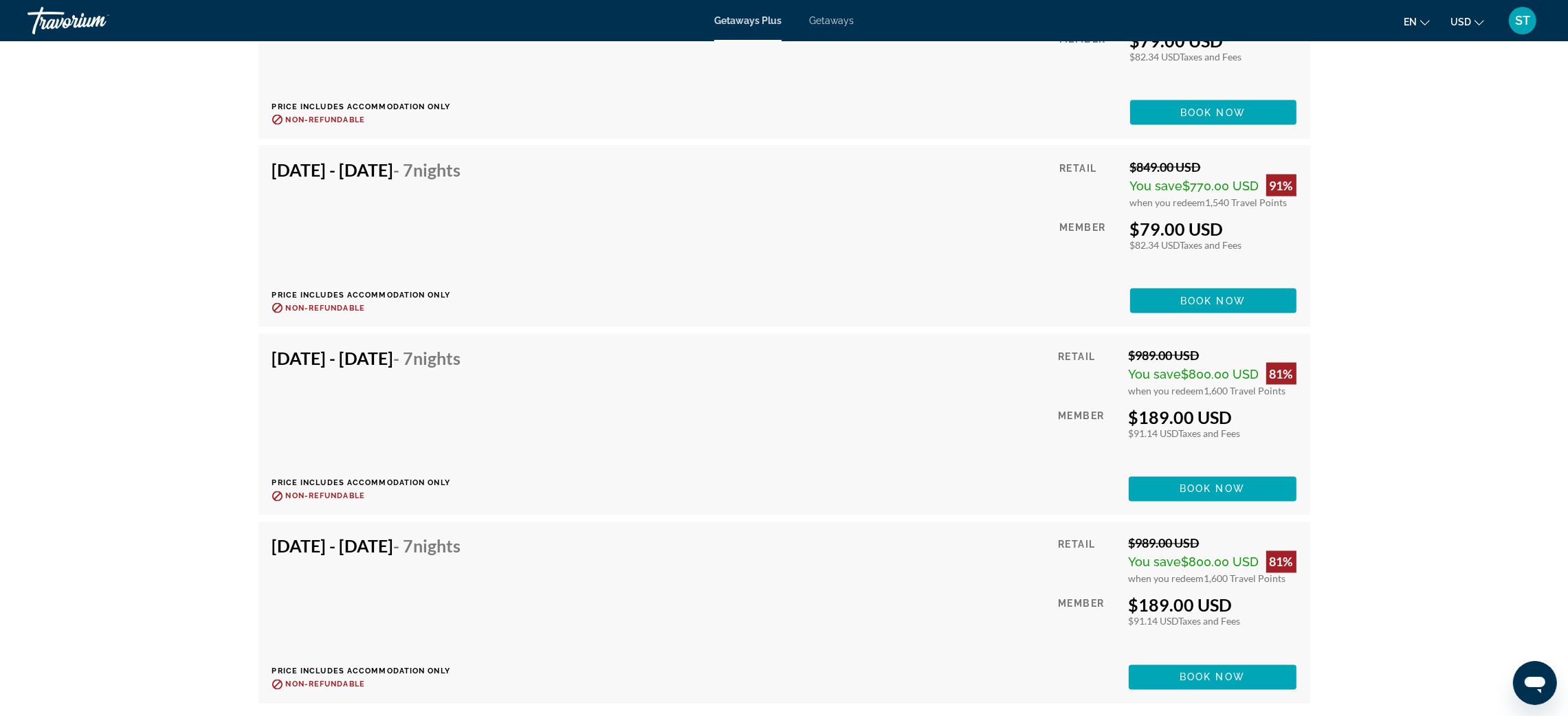
scroll to position [4079, 0]
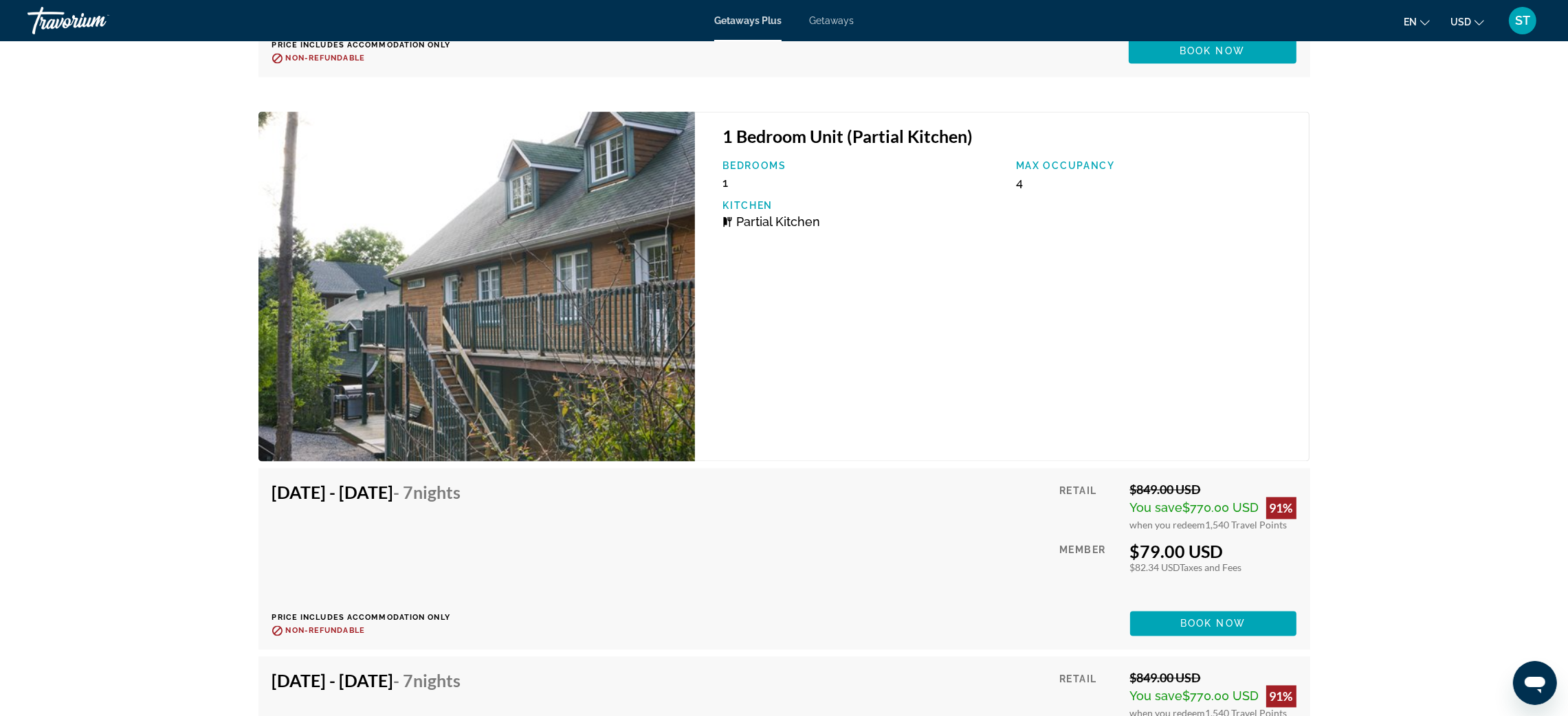
click at [525, 296] on img "Main content" at bounding box center [477, 286] width 437 height 350
click at [781, 160] on p "Bedrooms" at bounding box center [862, 165] width 280 height 11
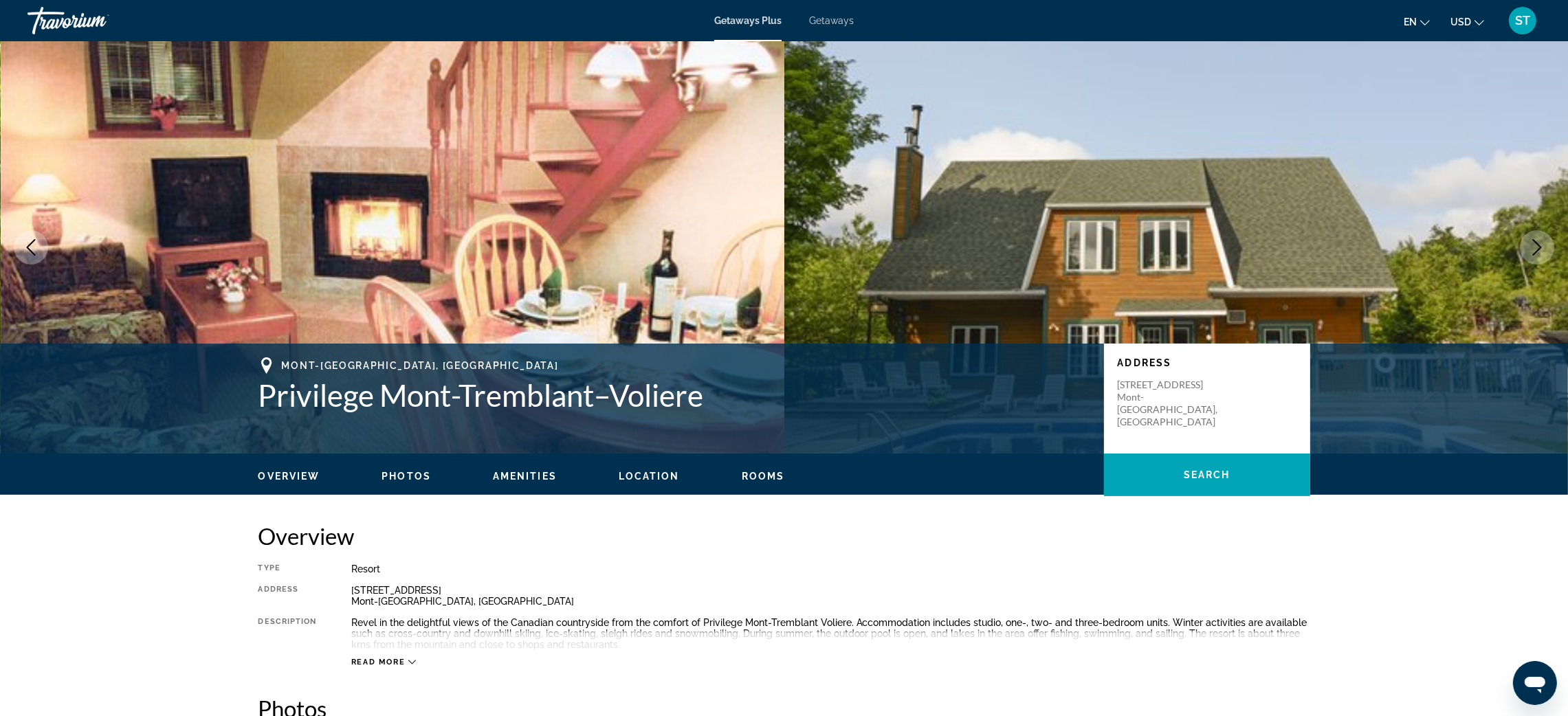
scroll to position [626, 0]
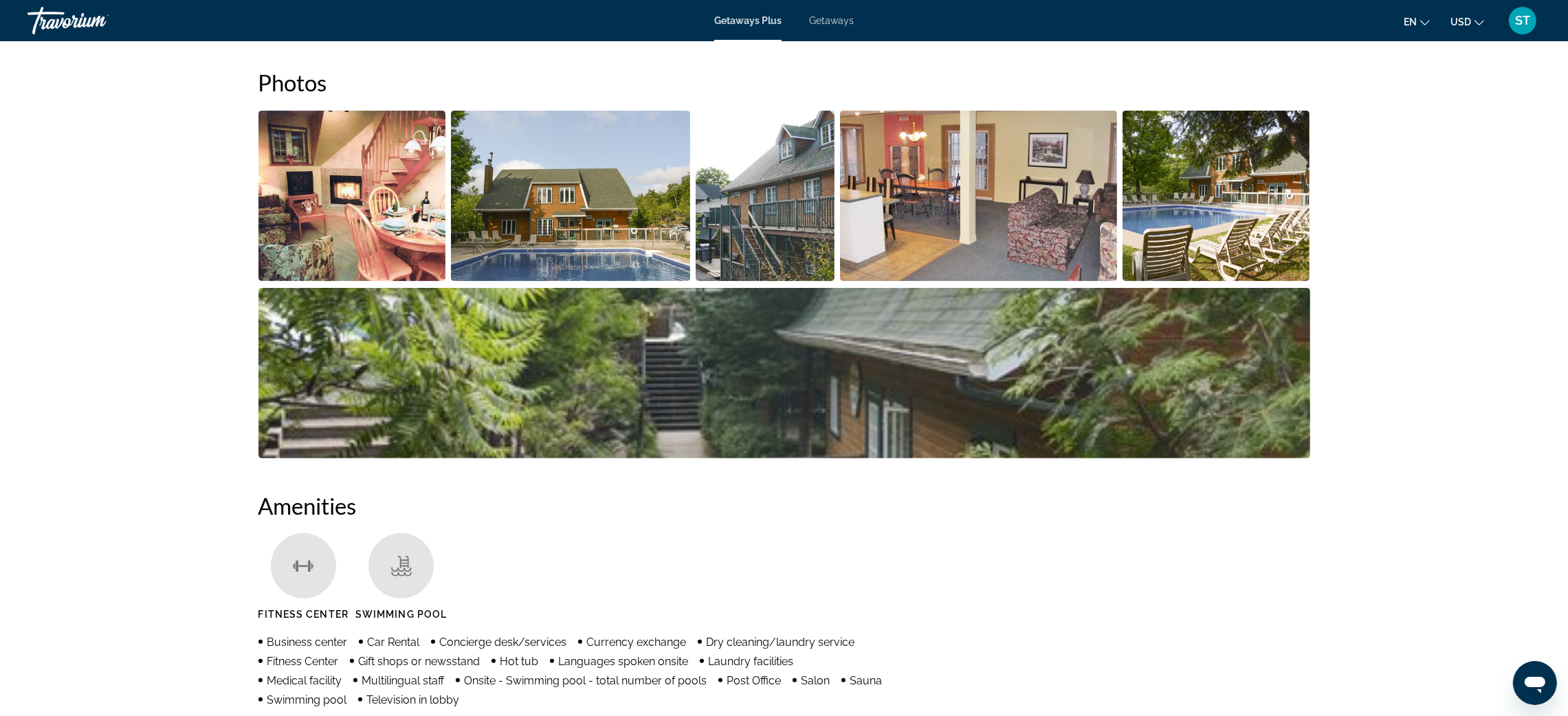
click at [296, 176] on img "Open full-screen image slider" at bounding box center [352, 196] width 187 height 170
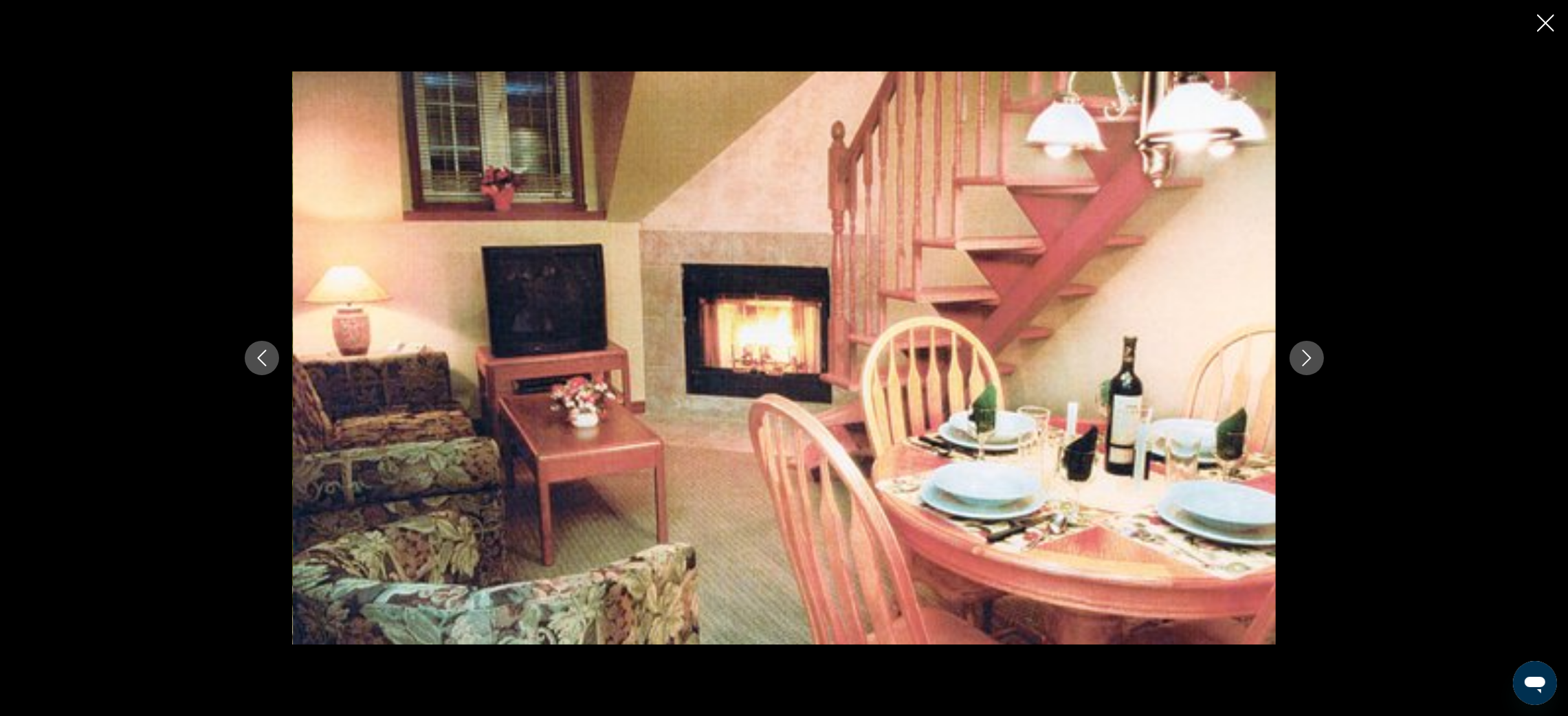
click at [1313, 358] on icon "Next image" at bounding box center [1307, 358] width 17 height 17
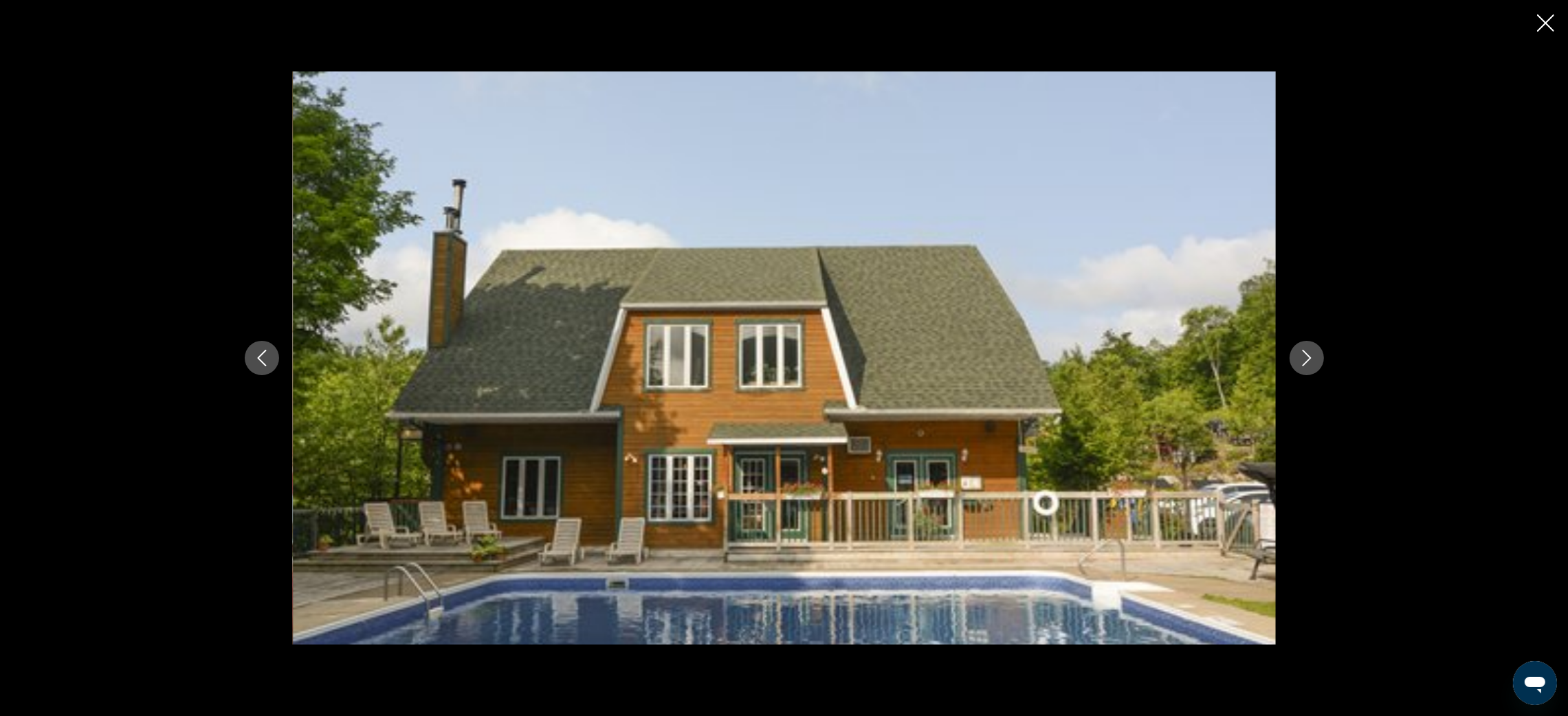
click at [1313, 358] on icon "Next image" at bounding box center [1307, 358] width 17 height 17
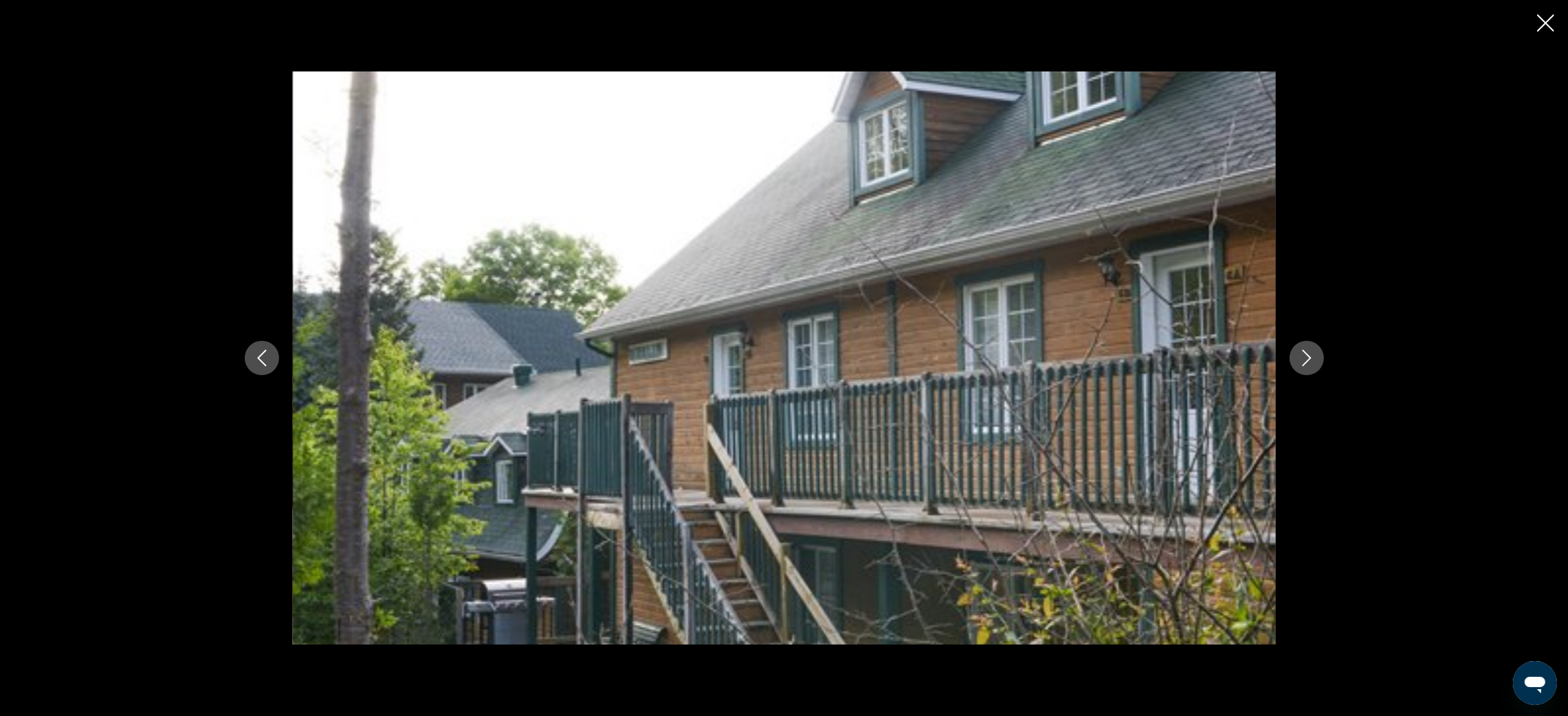
click at [1313, 358] on icon "Next image" at bounding box center [1307, 358] width 17 height 17
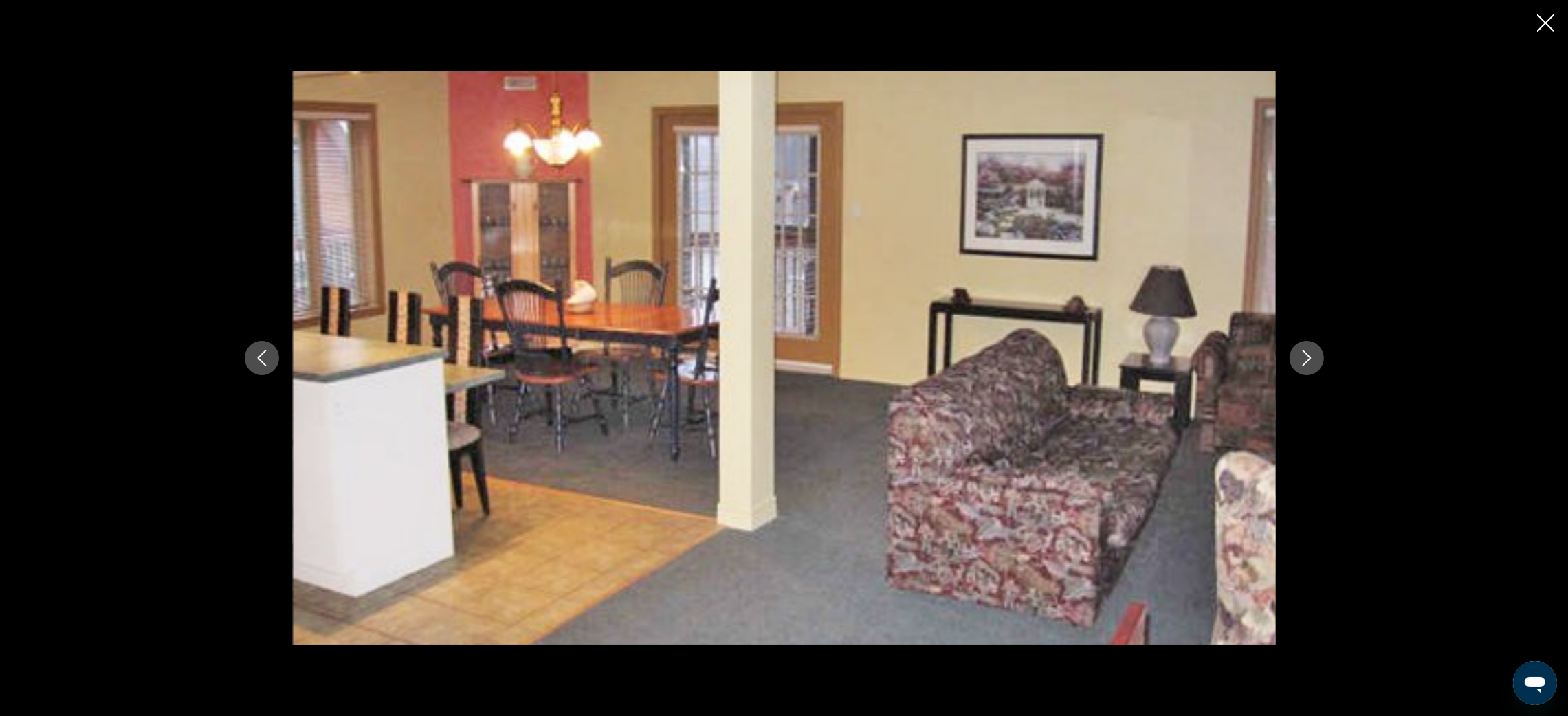
click at [1313, 358] on icon "Next image" at bounding box center [1307, 358] width 17 height 17
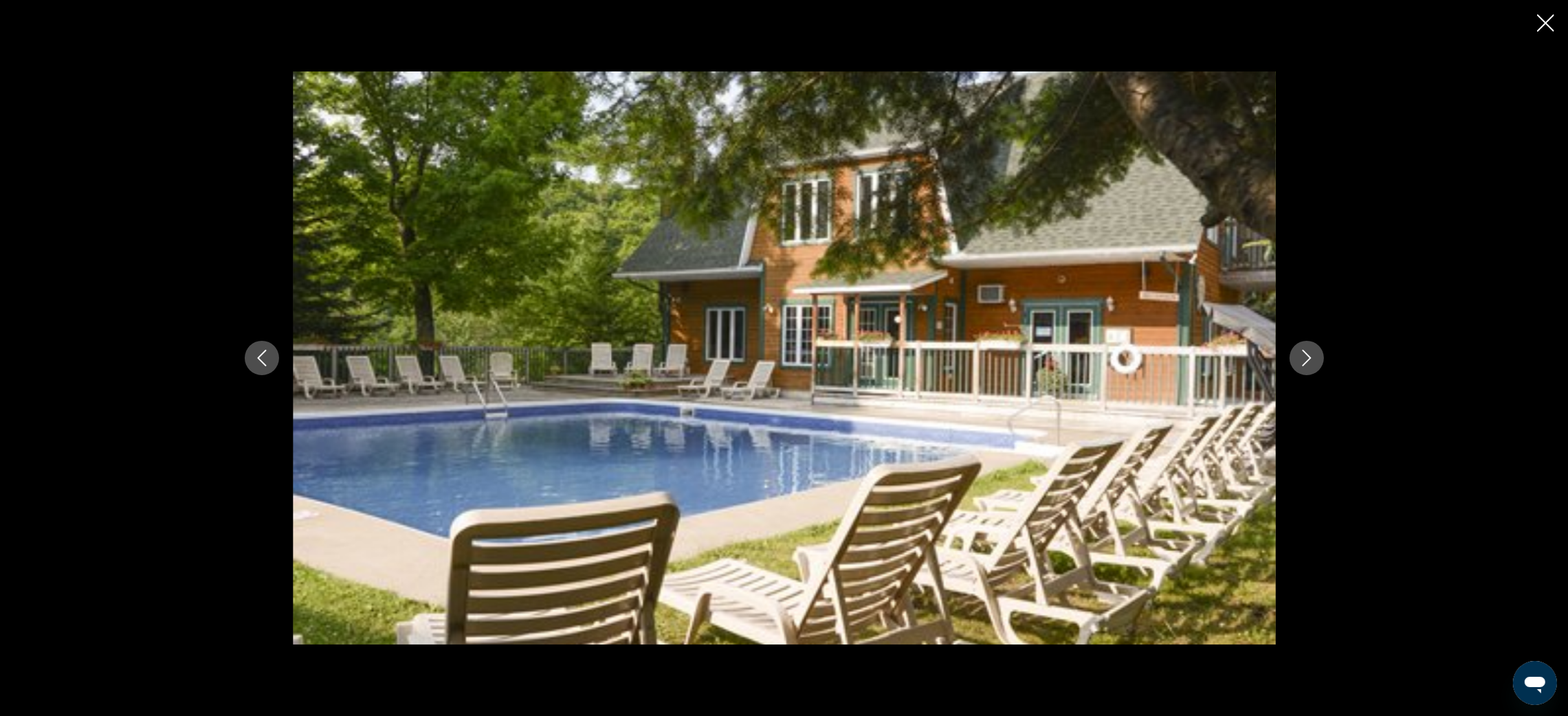
click at [1313, 358] on icon "Next image" at bounding box center [1307, 358] width 17 height 17
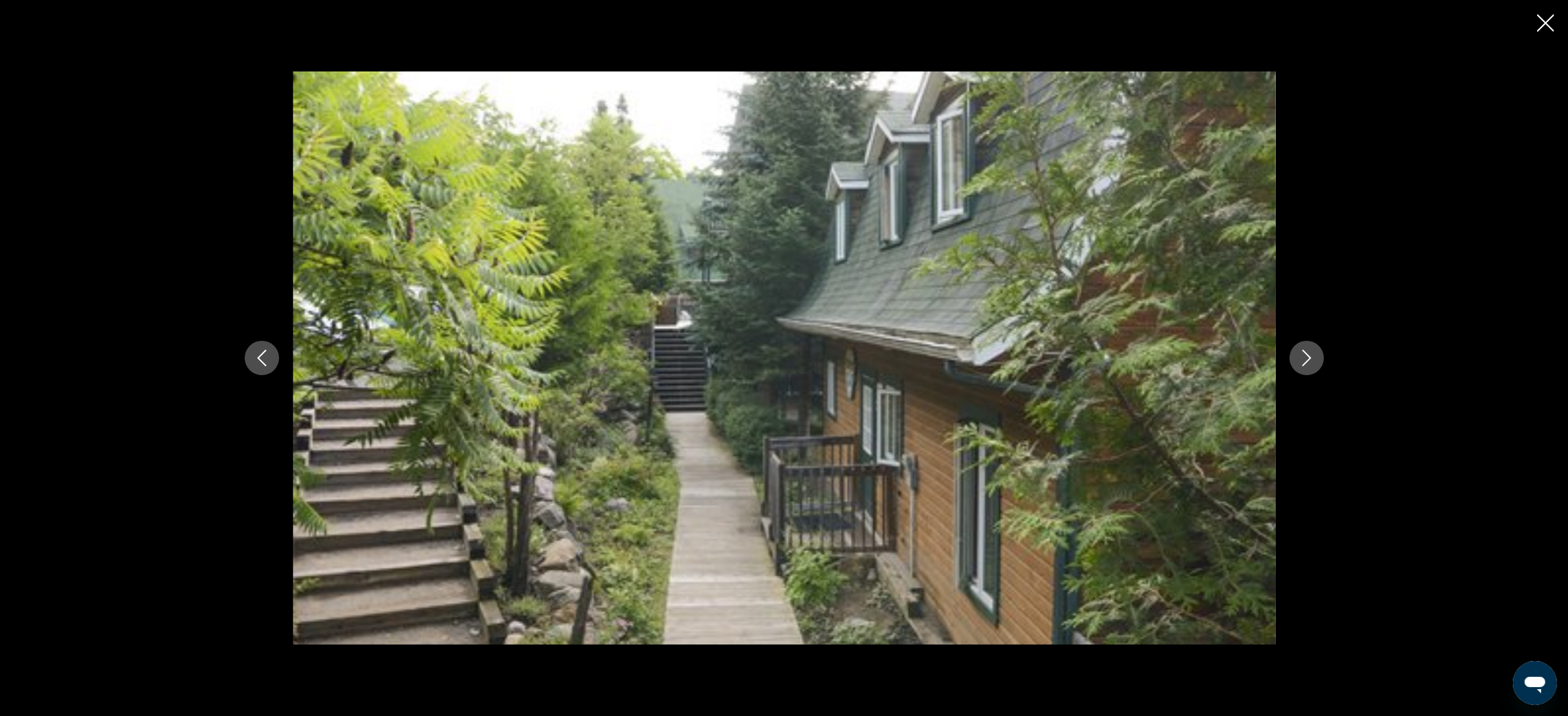
click at [1313, 358] on icon "Next image" at bounding box center [1307, 358] width 17 height 17
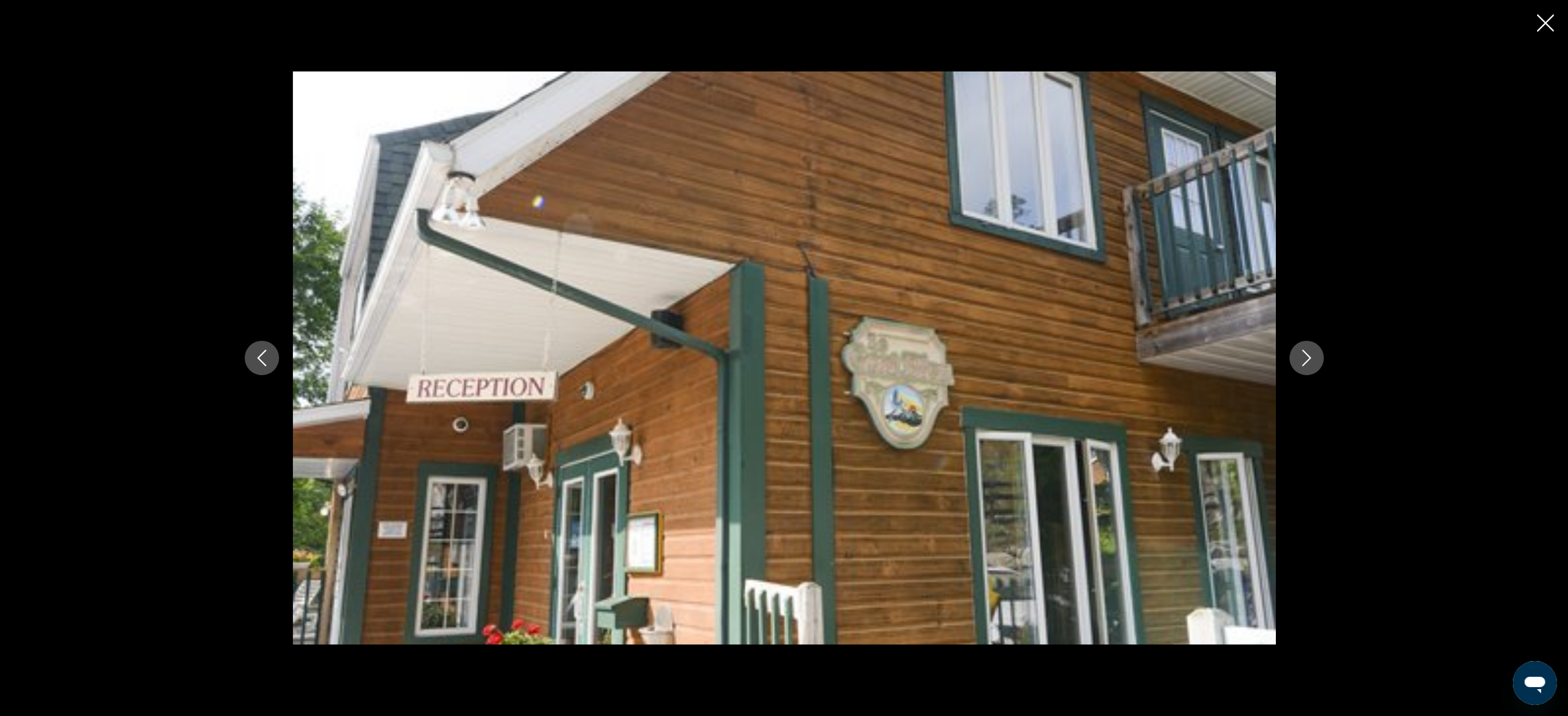
click at [1313, 358] on icon "Next image" at bounding box center [1307, 358] width 17 height 17
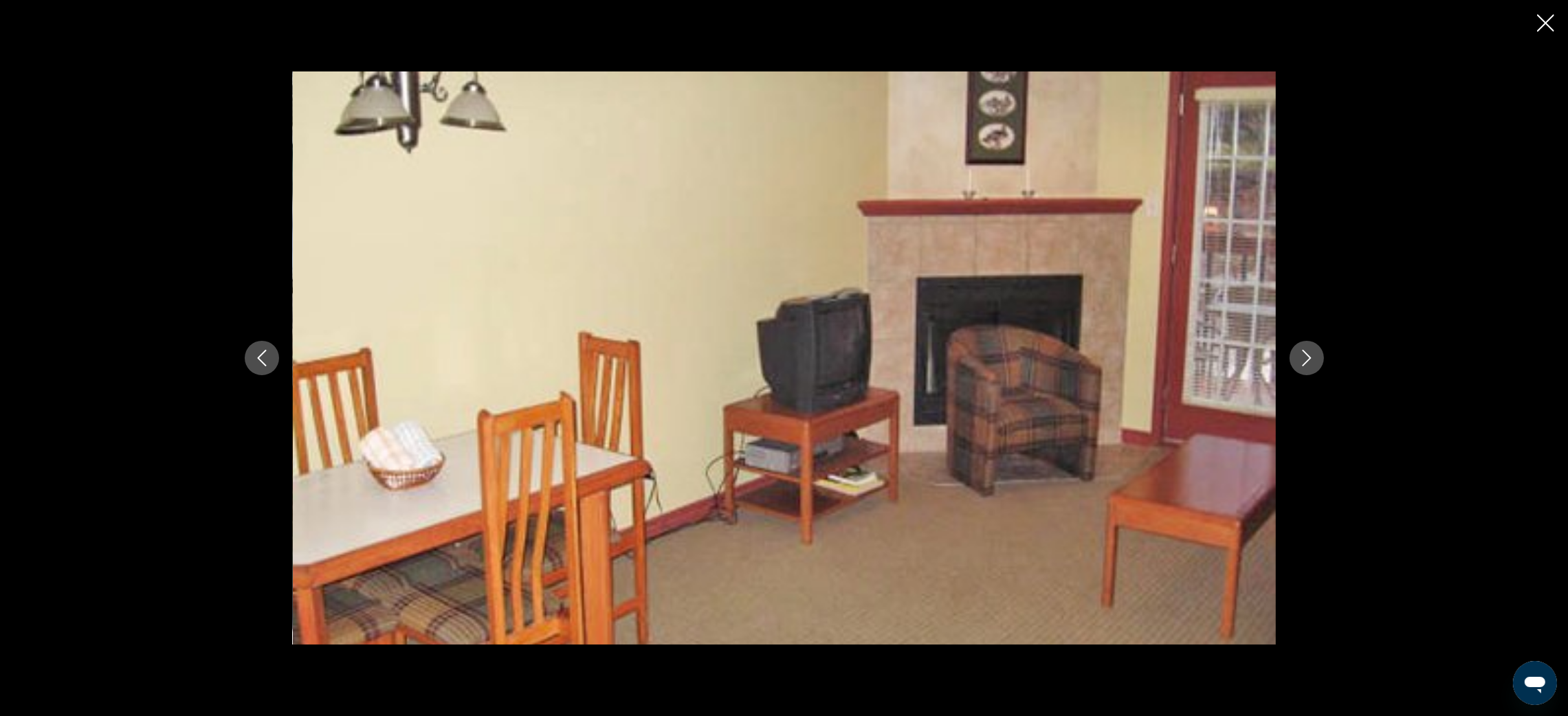
click at [1550, 23] on icon "Close slideshow" at bounding box center [1546, 23] width 17 height 17
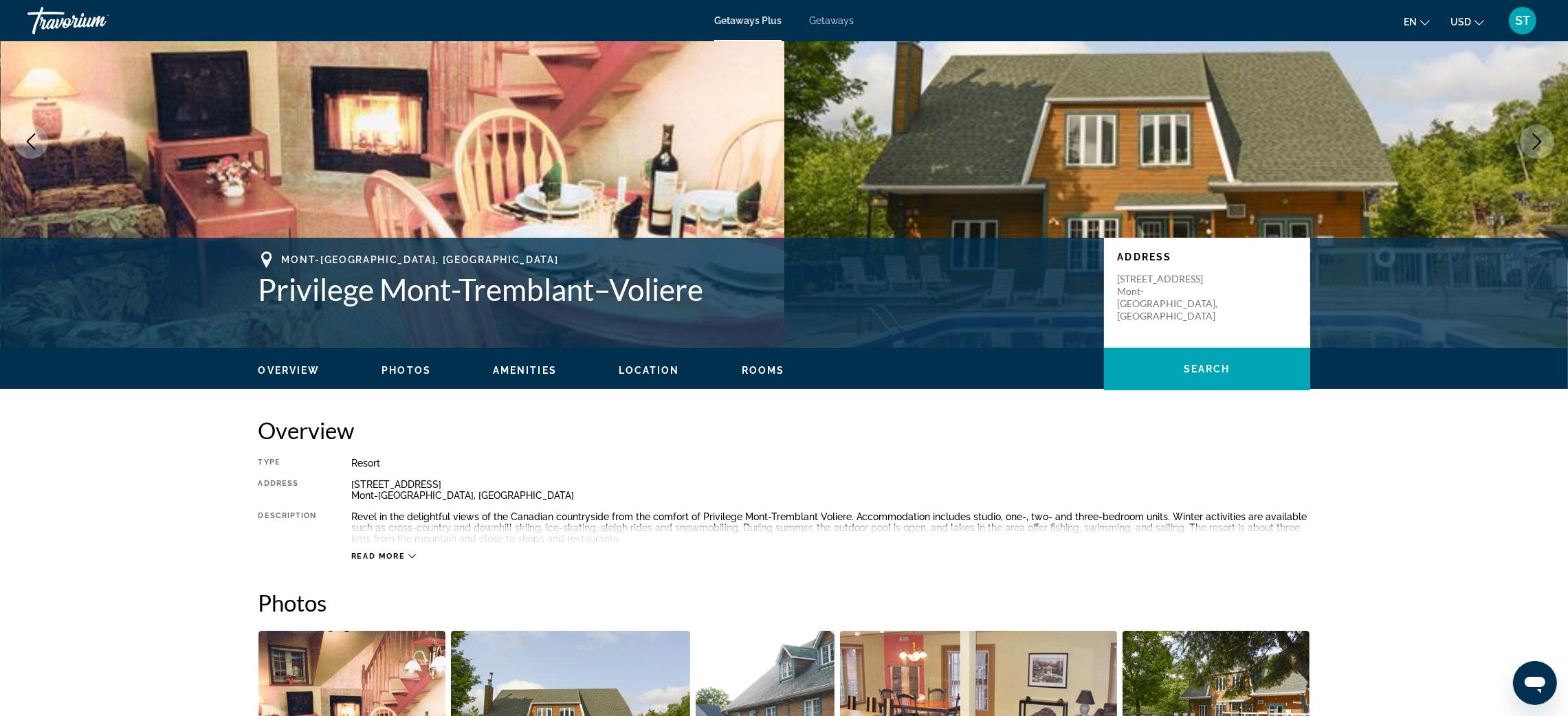
scroll to position [0, 0]
